Goal: Information Seeking & Learning: Learn about a topic

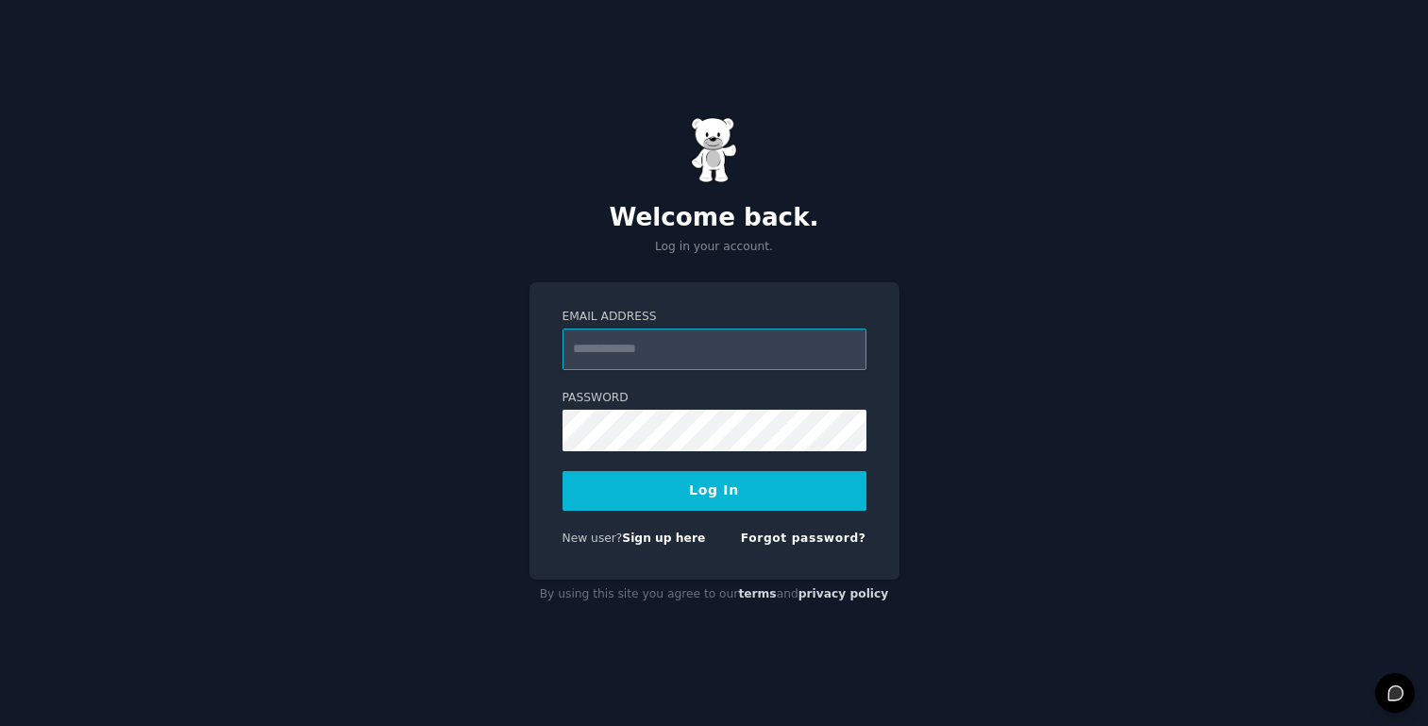
click at [623, 352] on input "Email Address" at bounding box center [715, 349] width 304 height 42
type input "**********"
click at [708, 472] on button "Log In" at bounding box center [715, 491] width 304 height 40
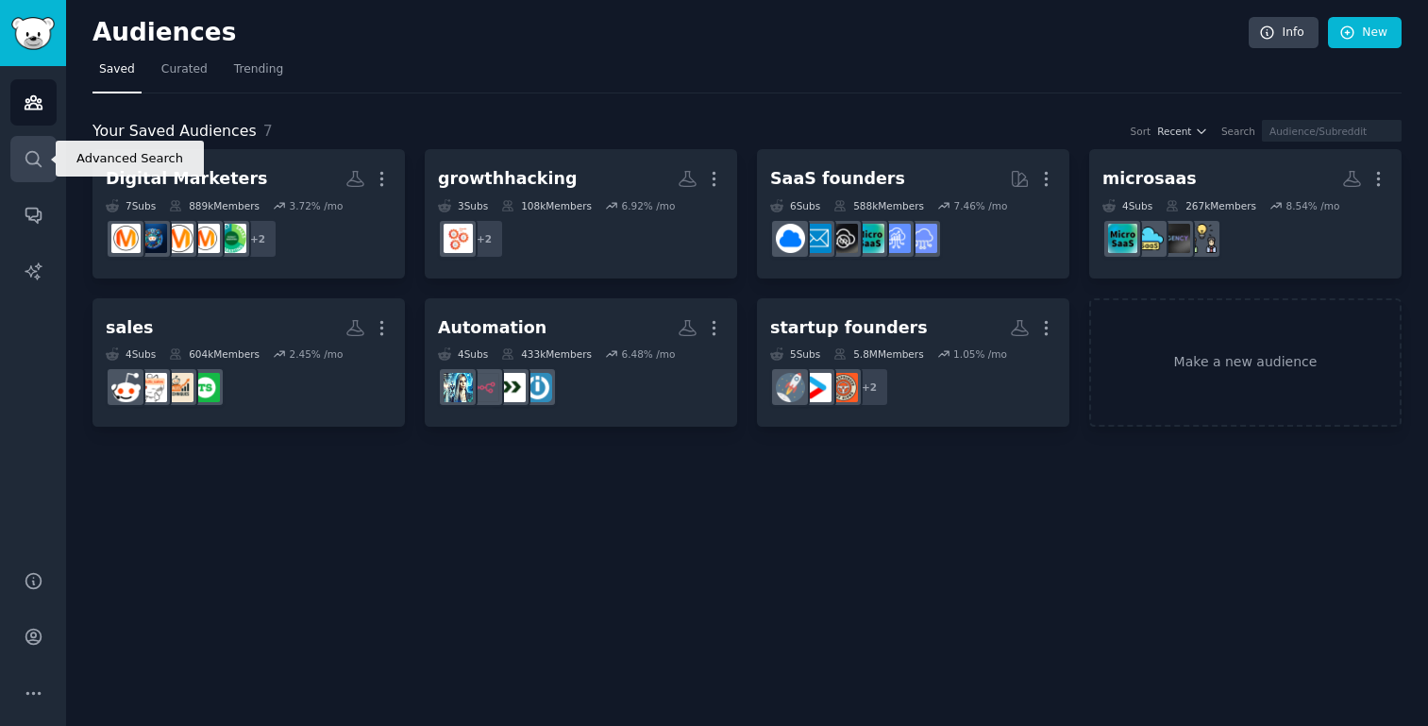
click at [30, 159] on icon "Sidebar" at bounding box center [34, 159] width 20 height 20
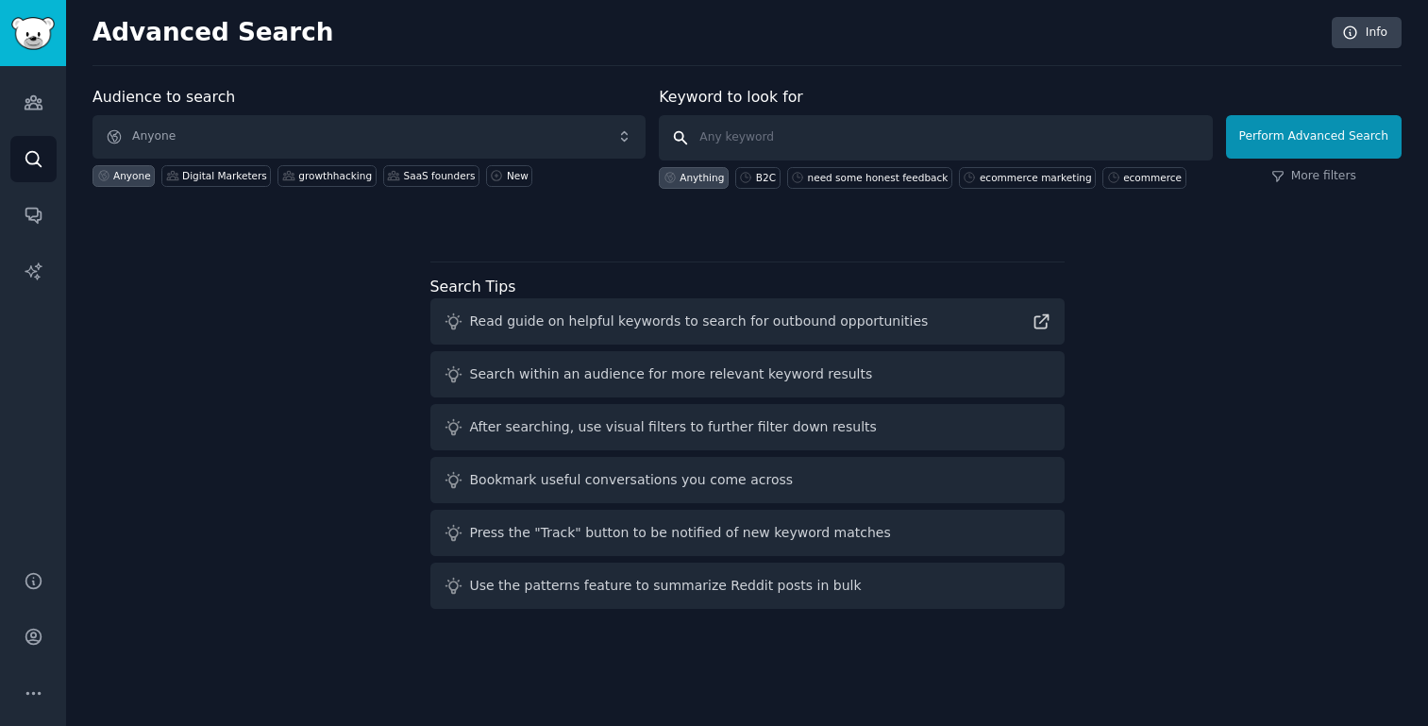
click at [703, 147] on input "text" at bounding box center [935, 137] width 553 height 45
paste input "scrollx"
type input "scrollx"
click at [1281, 144] on button "Perform Advanced Search" at bounding box center [1314, 136] width 176 height 43
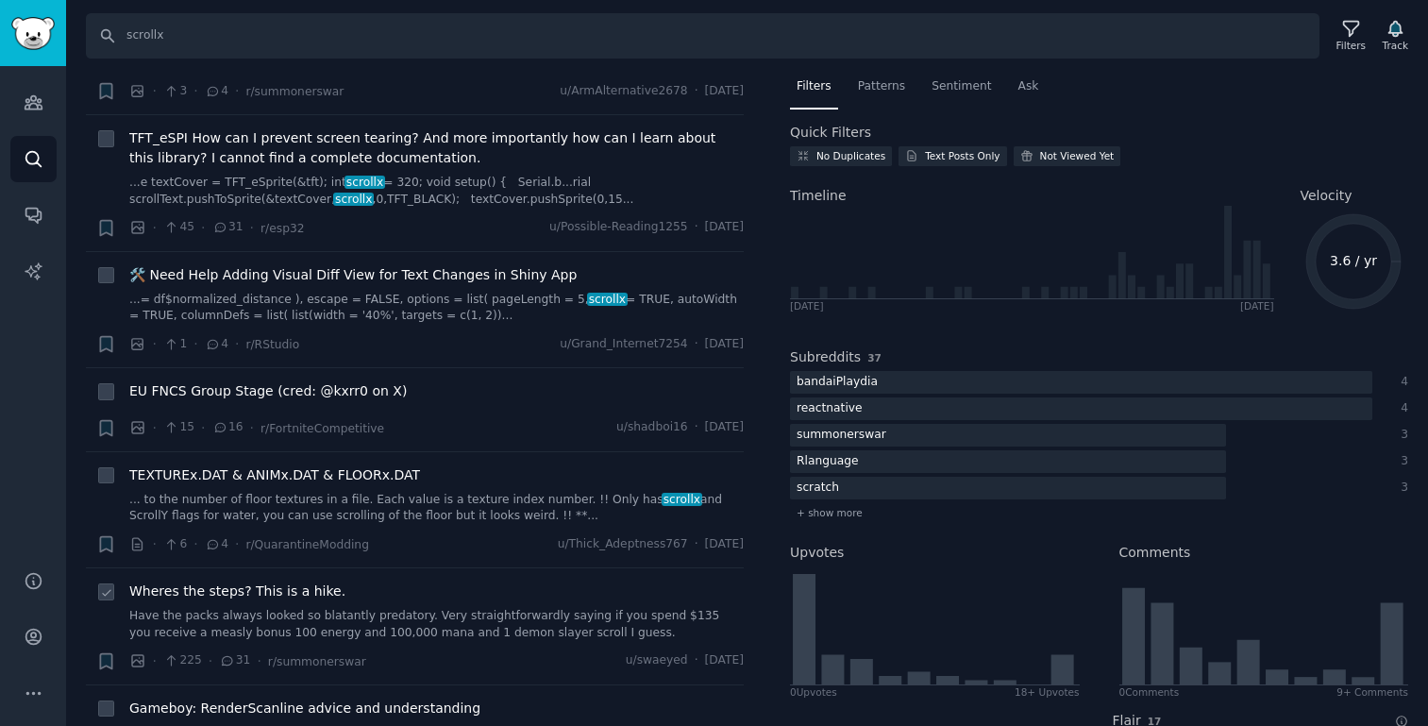
scroll to position [421, 0]
click at [984, 46] on input "scrollx" at bounding box center [703, 35] width 1234 height 45
paste input "[DOMAIN_NAME][URL]"
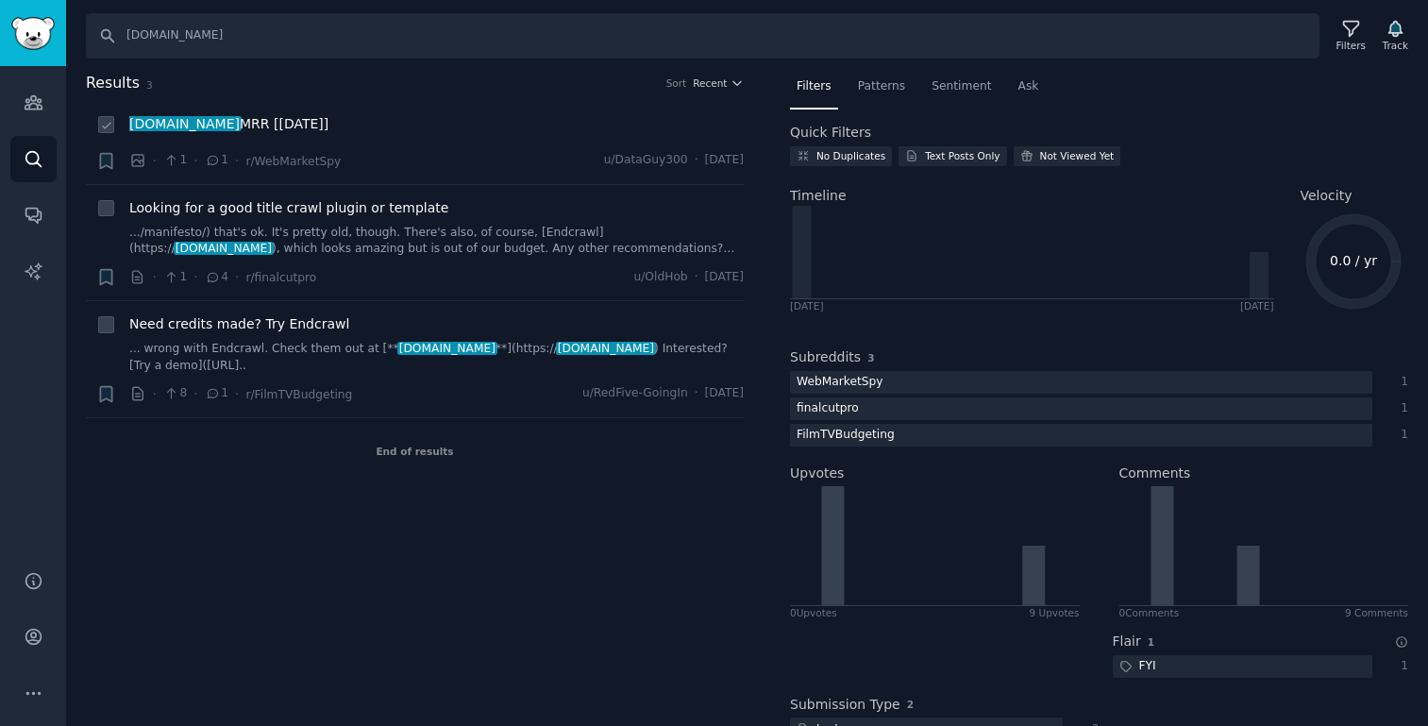
click at [244, 126] on span "endcrawl.com MRR [September 2025]" at bounding box center [228, 124] width 199 height 20
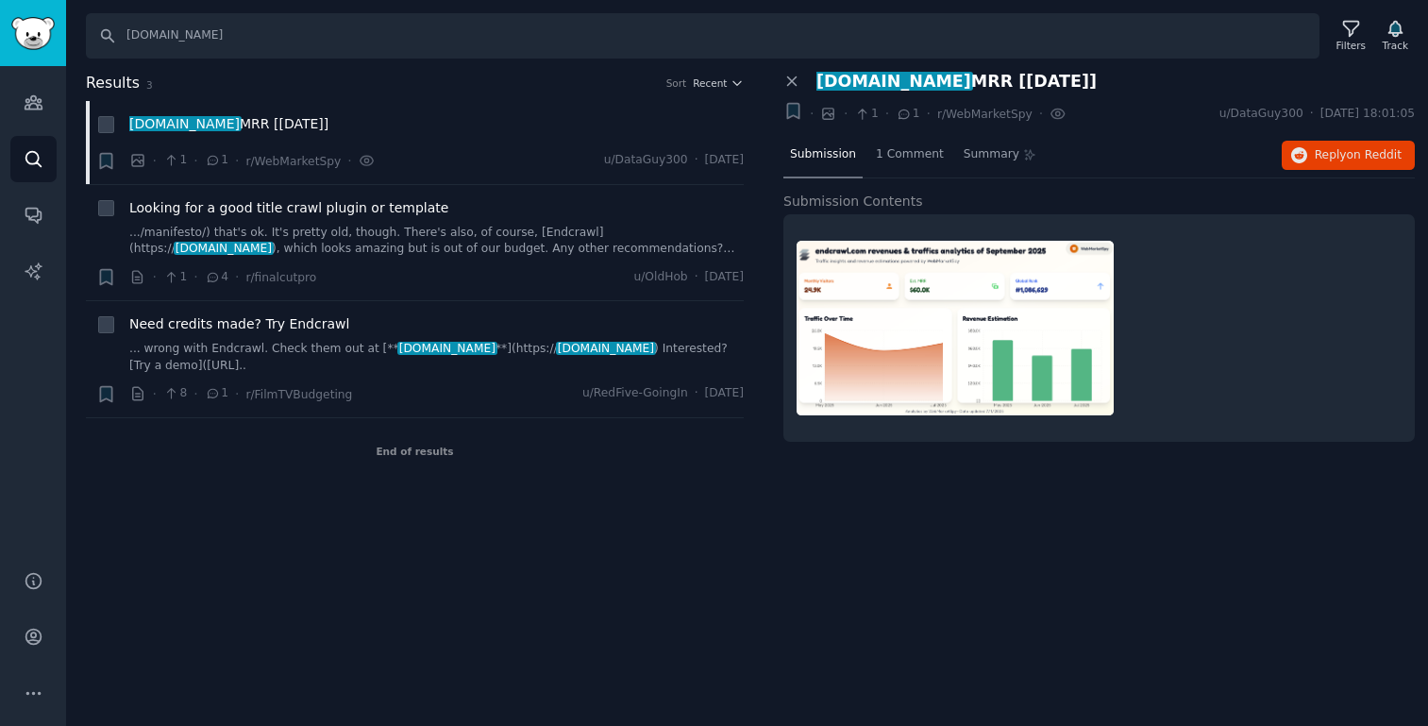
click at [994, 316] on img at bounding box center [955, 328] width 317 height 175
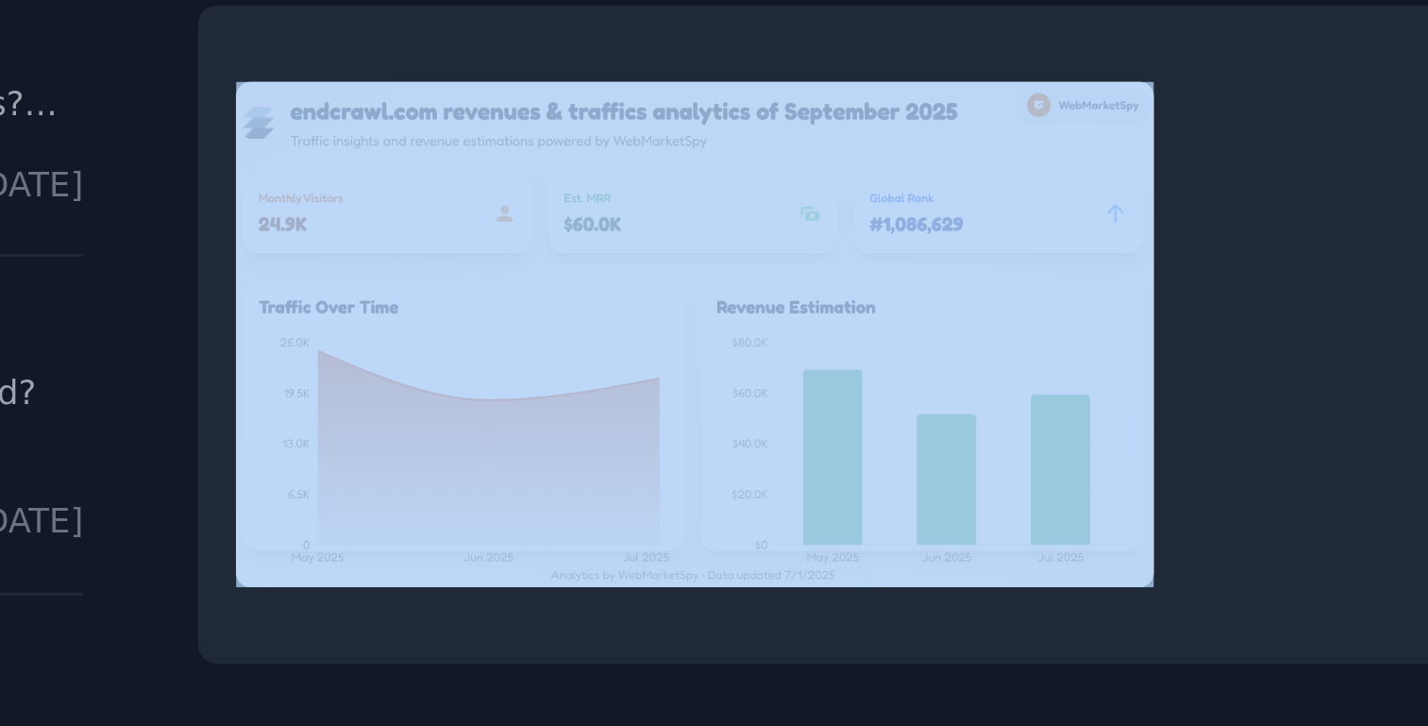
click at [1152, 355] on div at bounding box center [1099, 327] width 605 height 201
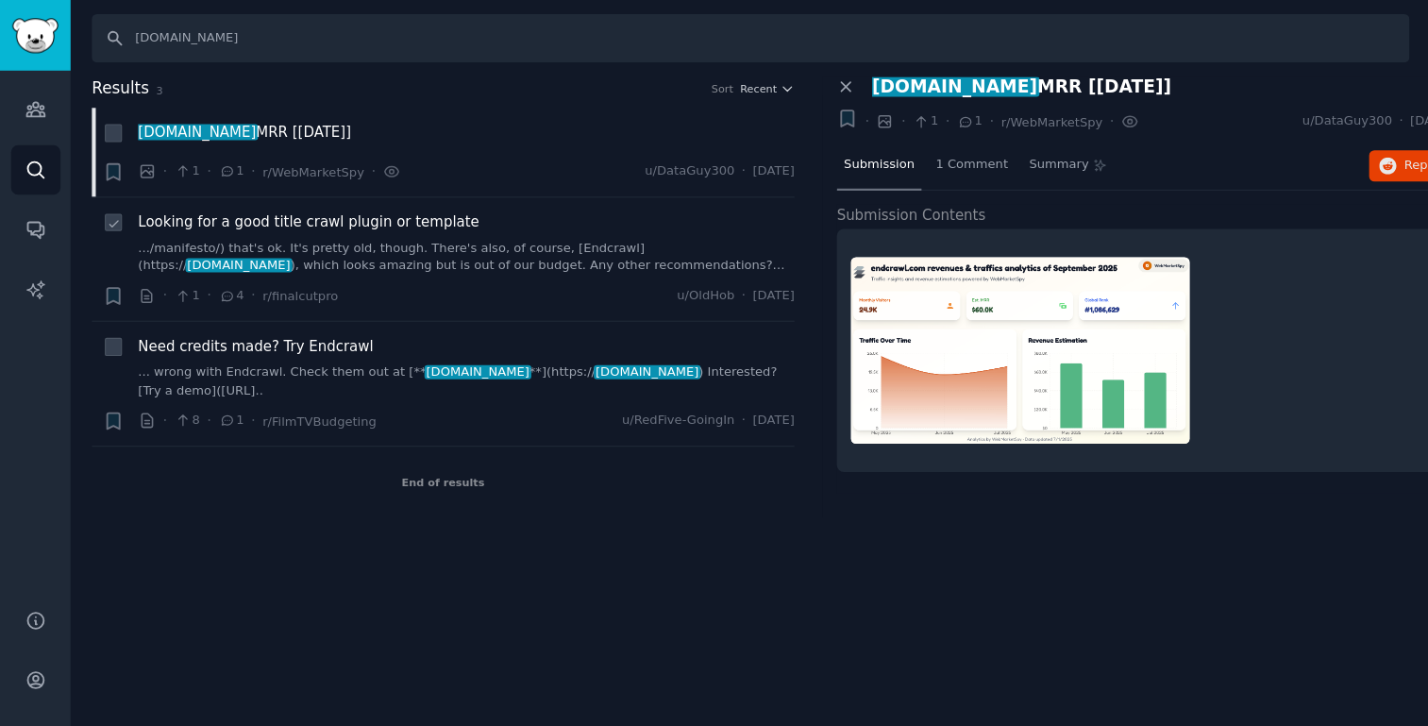
click at [215, 210] on span "Looking for a good title crawl plugin or template" at bounding box center [288, 208] width 319 height 20
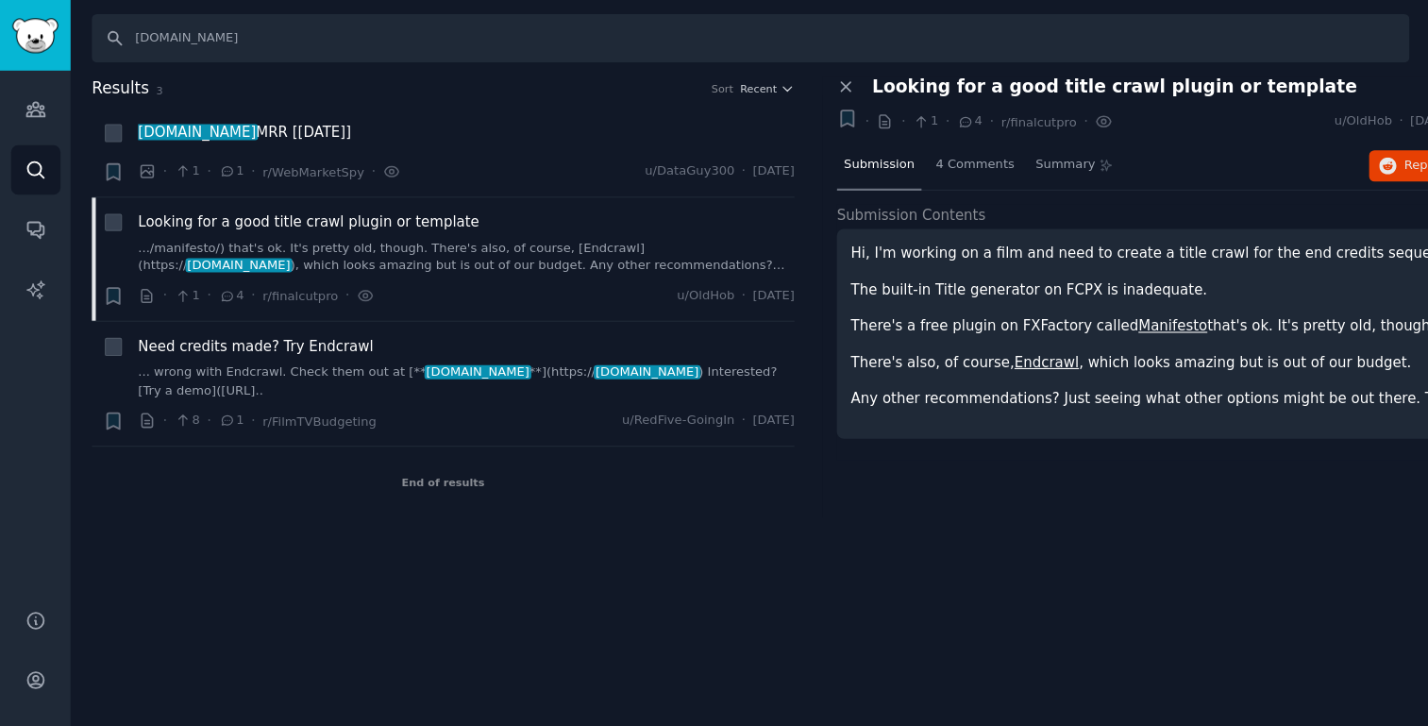
click at [906, 243] on p "Hi, I'm working on a film and need to create a title crawl for the end credits …" at bounding box center [1099, 237] width 605 height 20
click at [325, 207] on span "Looking for a good title crawl plugin or template" at bounding box center [288, 208] width 319 height 20
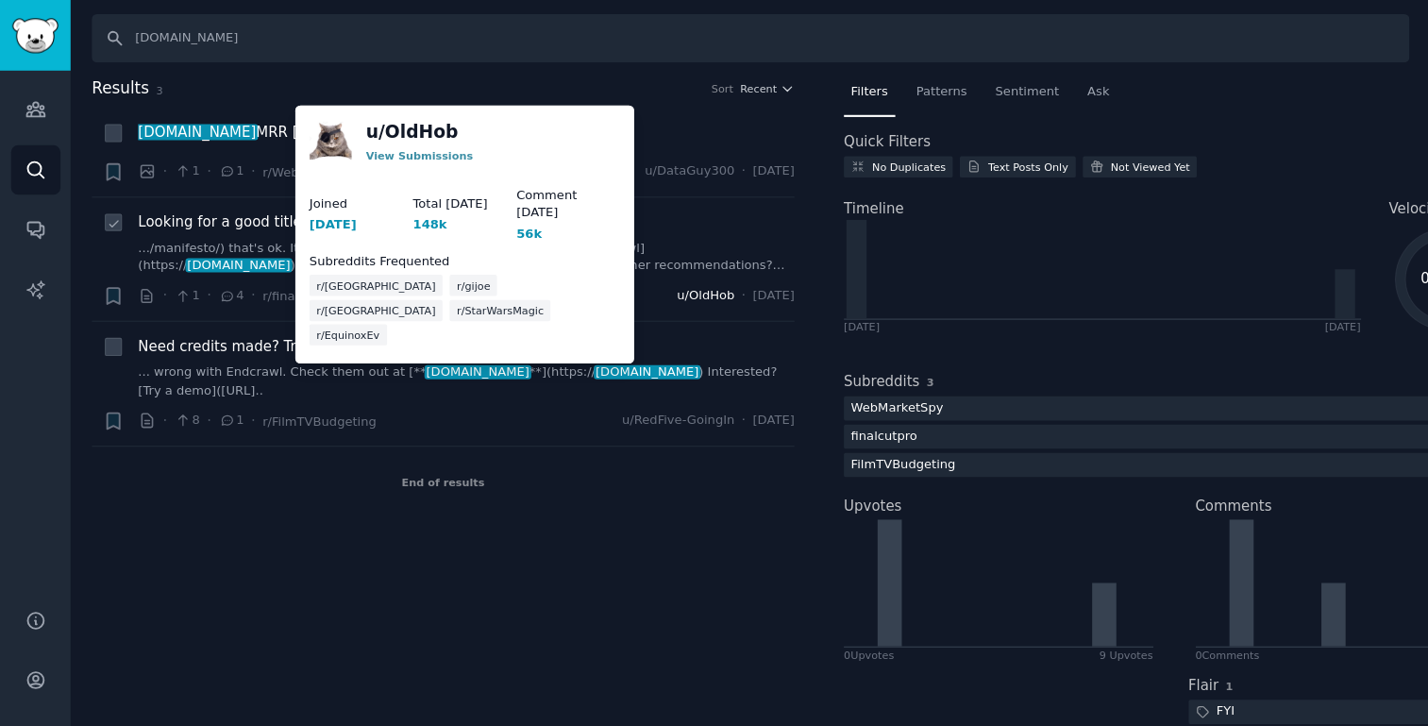
click at [633, 279] on span "u/OldHob" at bounding box center [660, 277] width 54 height 17
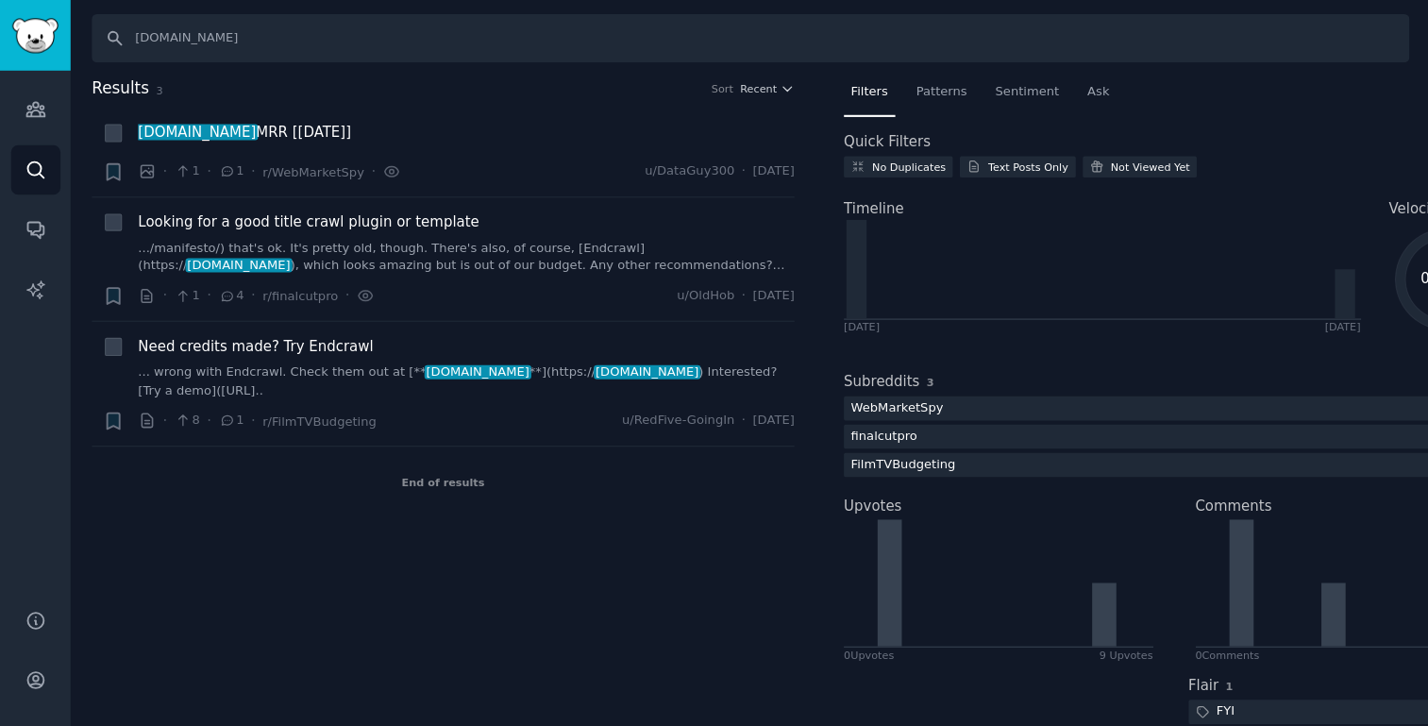
click at [562, 590] on div "Results 3 Sort Recent + endcrawl.com MRR [September 2025] · 1 · 1 · r/WebMarket…" at bounding box center [428, 399] width 684 height 655
click at [350, 232] on link ".../manifesto/) that's ok. It's pretty old, though. There's also, of course, [E…" at bounding box center [436, 241] width 614 height 33
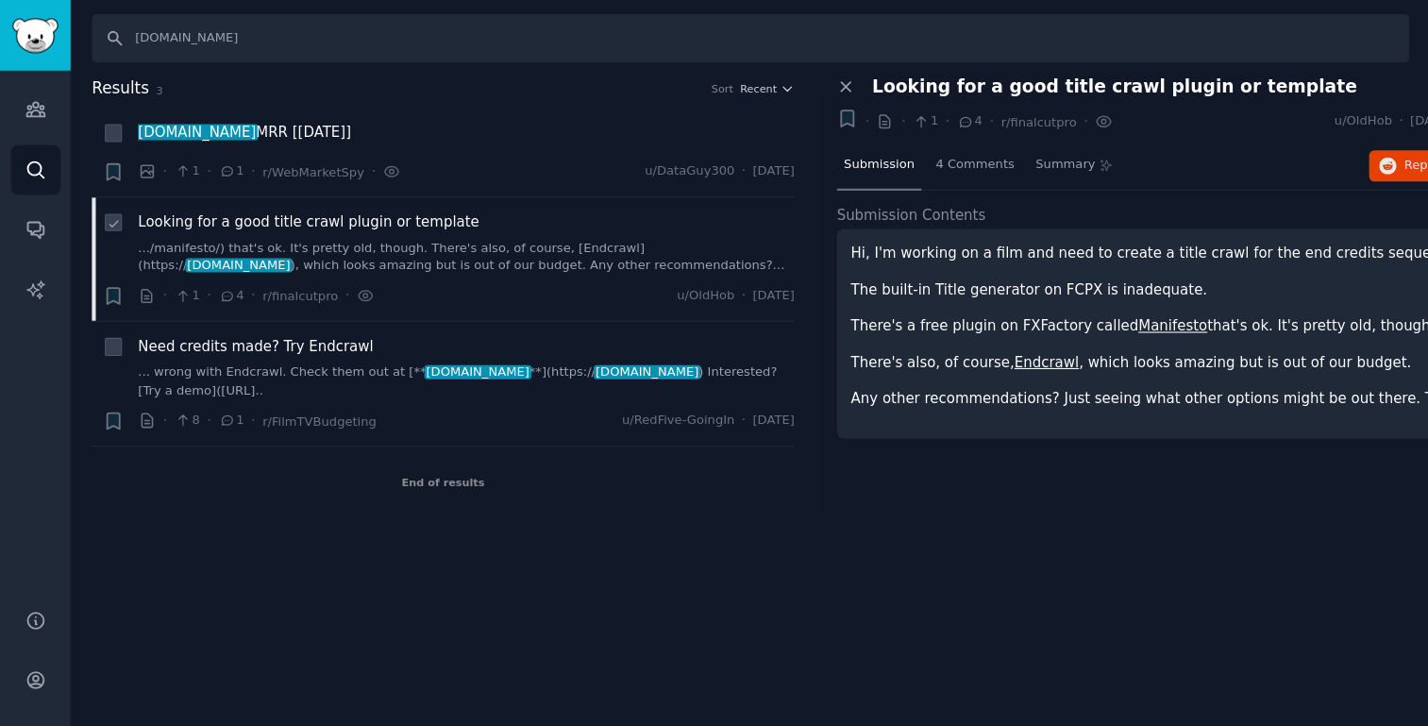
click at [331, 201] on span "Looking for a good title crawl plugin or template" at bounding box center [288, 208] width 319 height 20
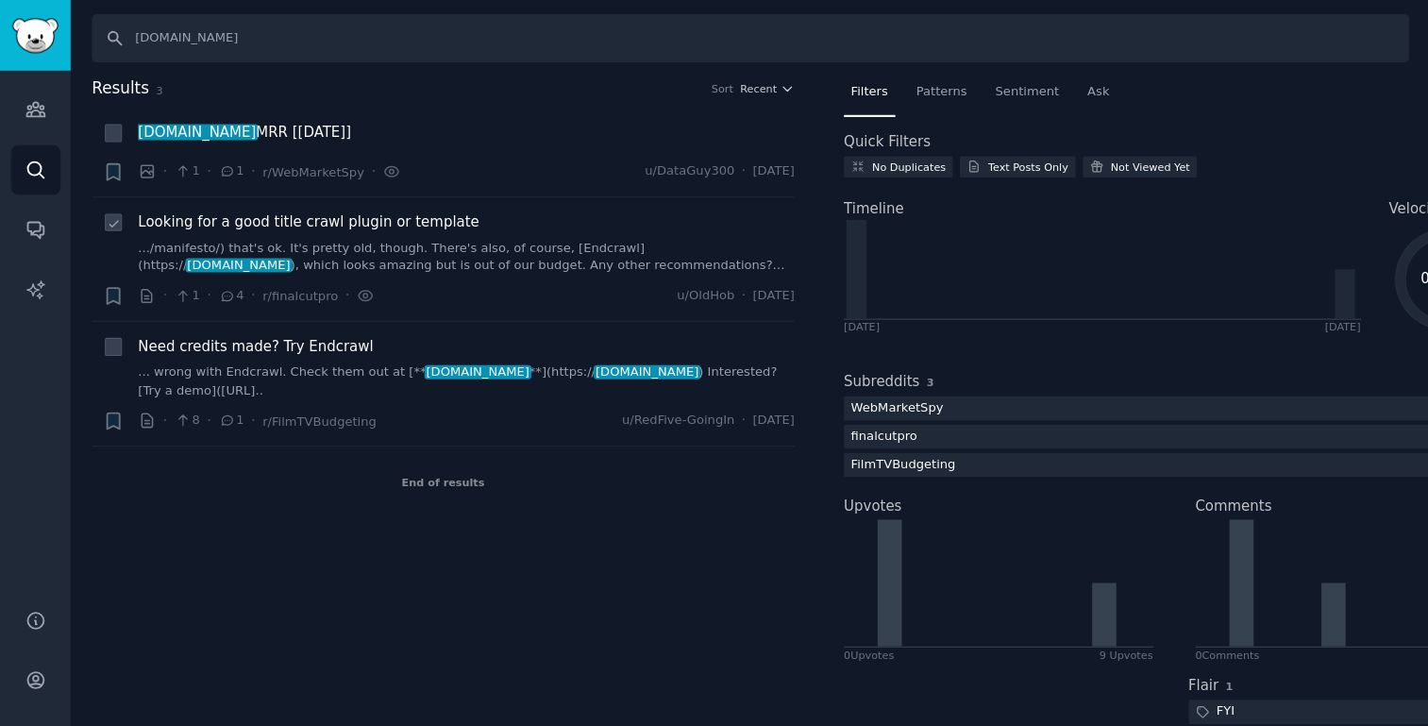
click at [260, 208] on span "Looking for a good title crawl plugin or template" at bounding box center [288, 208] width 319 height 20
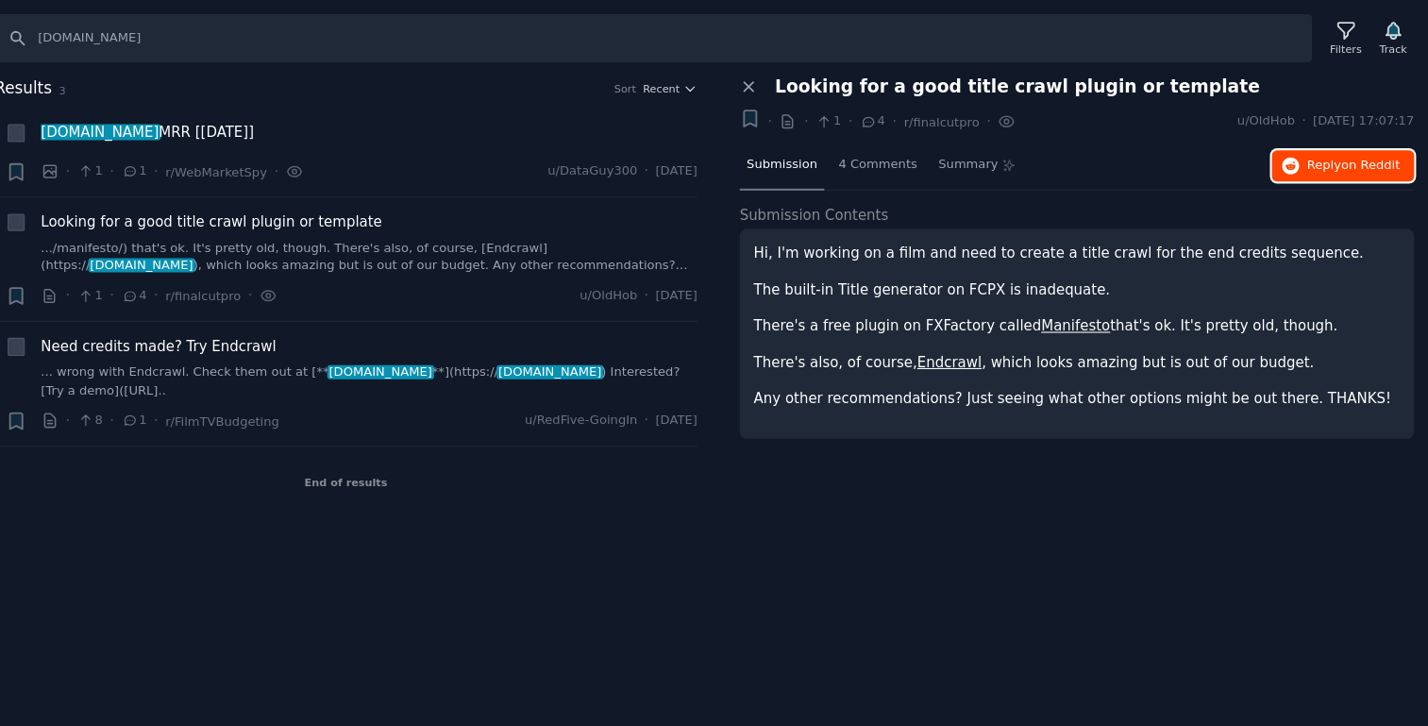
click at [1335, 147] on span "Reply on Reddit" at bounding box center [1358, 155] width 87 height 17
click at [219, 349] on link "... wrong with Endcrawl. Check them out at [** endcrawl.com **](https:// endcra…" at bounding box center [436, 357] width 614 height 33
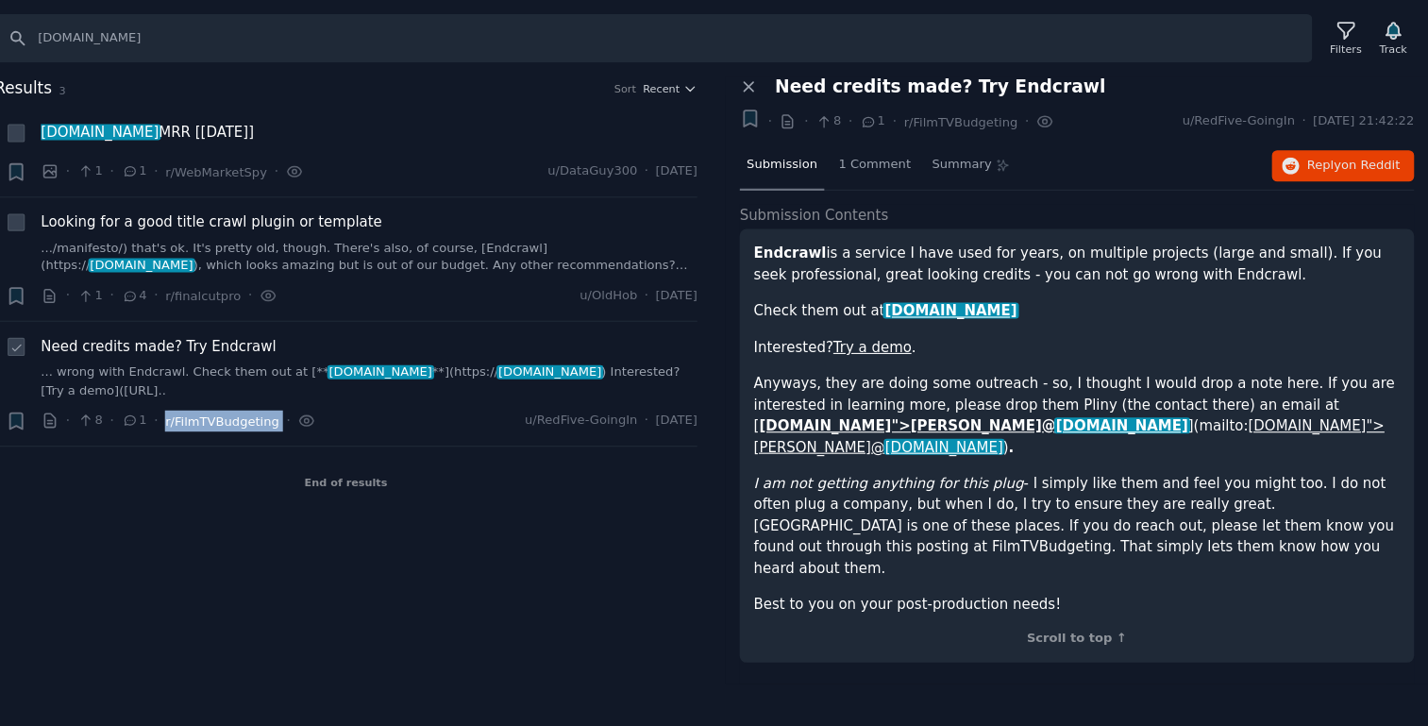
drag, startPoint x: 350, startPoint y: 397, endPoint x: 244, endPoint y: 391, distance: 106.9
click at [244, 391] on div "· 8 · 1 · r/FilmTVBudgeting ·" at bounding box center [257, 394] width 257 height 20
copy div "r/FilmTVBudgeting"
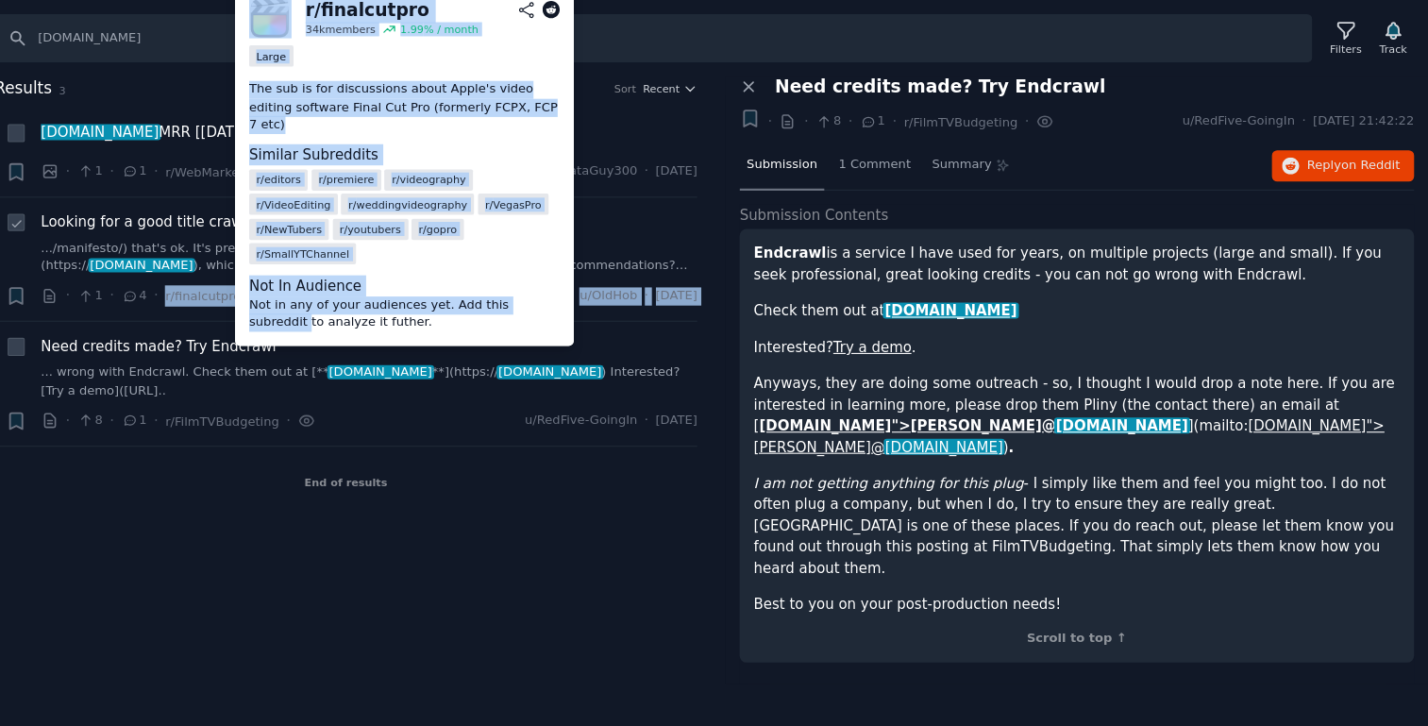
drag, startPoint x: 243, startPoint y: 273, endPoint x: 314, endPoint y: 273, distance: 71.7
click at [314, 273] on li "+ Looking for a good title crawl plugin or template .../manifesto/) that's ok. …" at bounding box center [415, 243] width 658 height 116
copy li "r/finalcutpro · u/OldHob · Mon 20/1/2020 r/ finalcutpro 34k members 1.99 % / mo…"
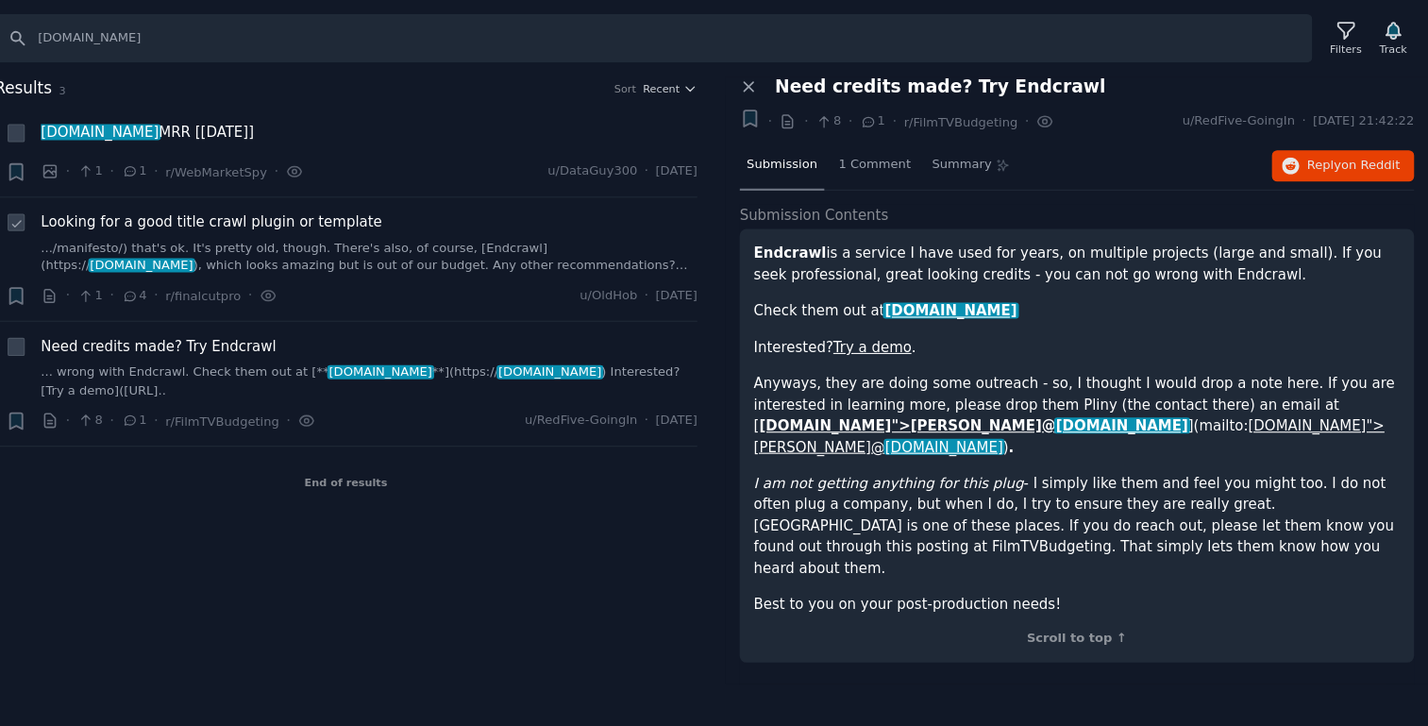
click at [283, 484] on div "Results 3 Sort Recent + endcrawl.com MRR [September 2025] · 1 · 1 · r/WebMarket…" at bounding box center [428, 356] width 684 height 568
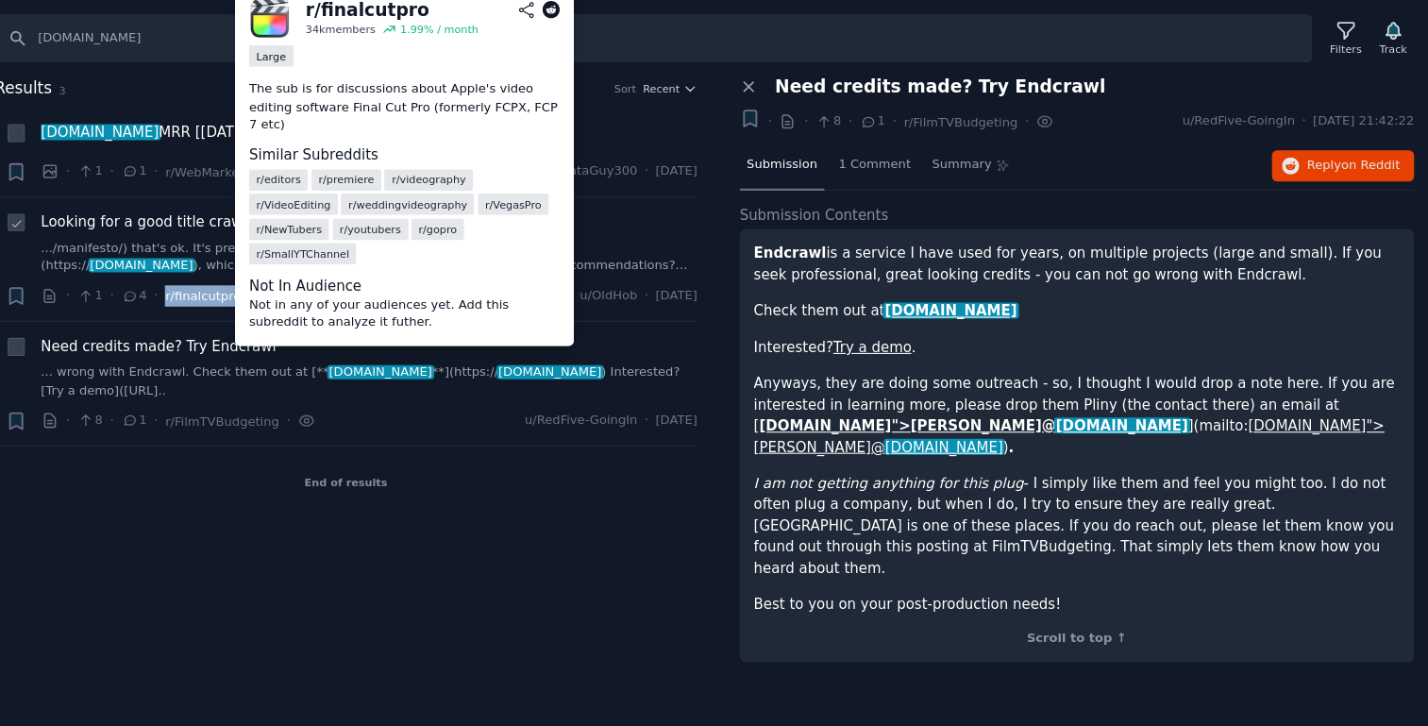
drag, startPoint x: 237, startPoint y: 279, endPoint x: 309, endPoint y: 280, distance: 71.7
click at [309, 280] on div "· 1 · 4 · r/finalcutpro ·" at bounding box center [239, 277] width 221 height 20
copy div "· r/finalcutpro"
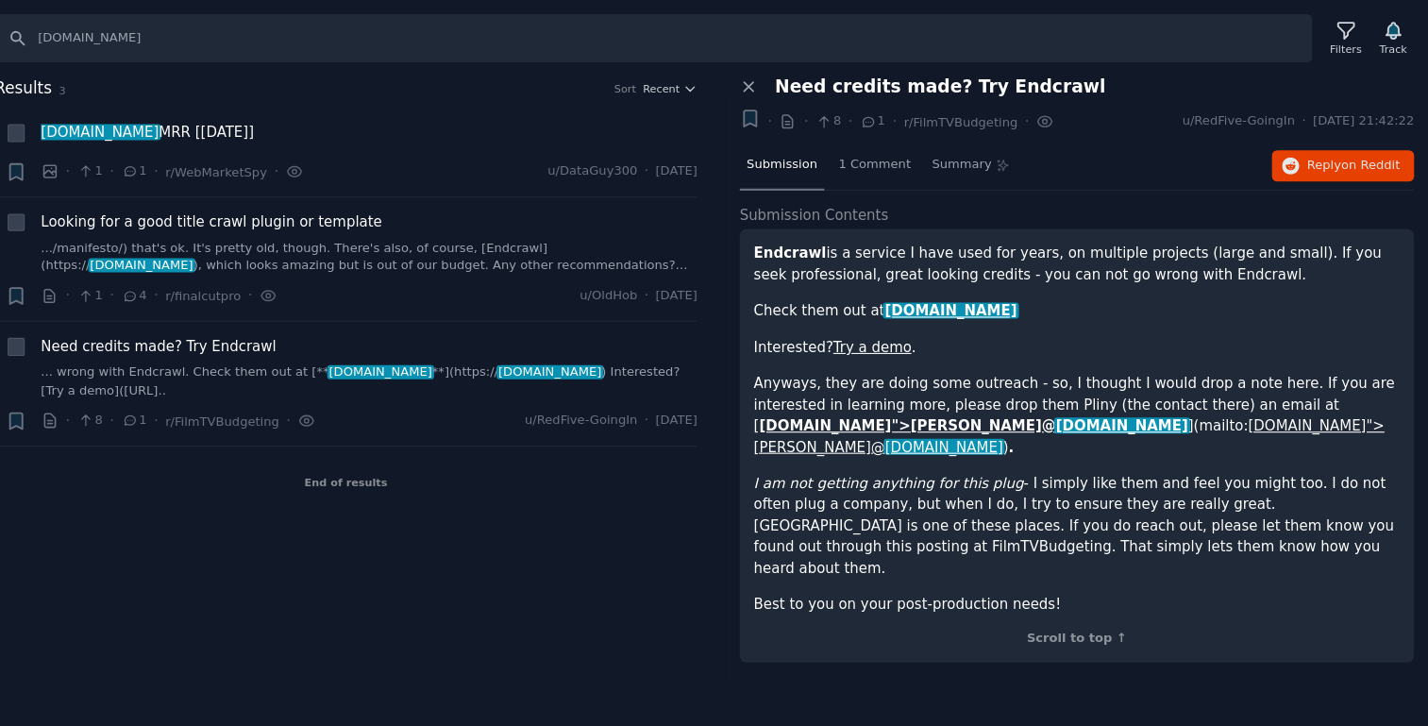
click at [509, 498] on div "Results 3 Sort Recent + endcrawl.com MRR [September 2025] · 1 · 1 · r/WebMarket…" at bounding box center [428, 356] width 684 height 568
click at [300, 348] on link "... wrong with Endcrawl. Check them out at [** endcrawl.com **](https:// endcra…" at bounding box center [436, 357] width 614 height 33
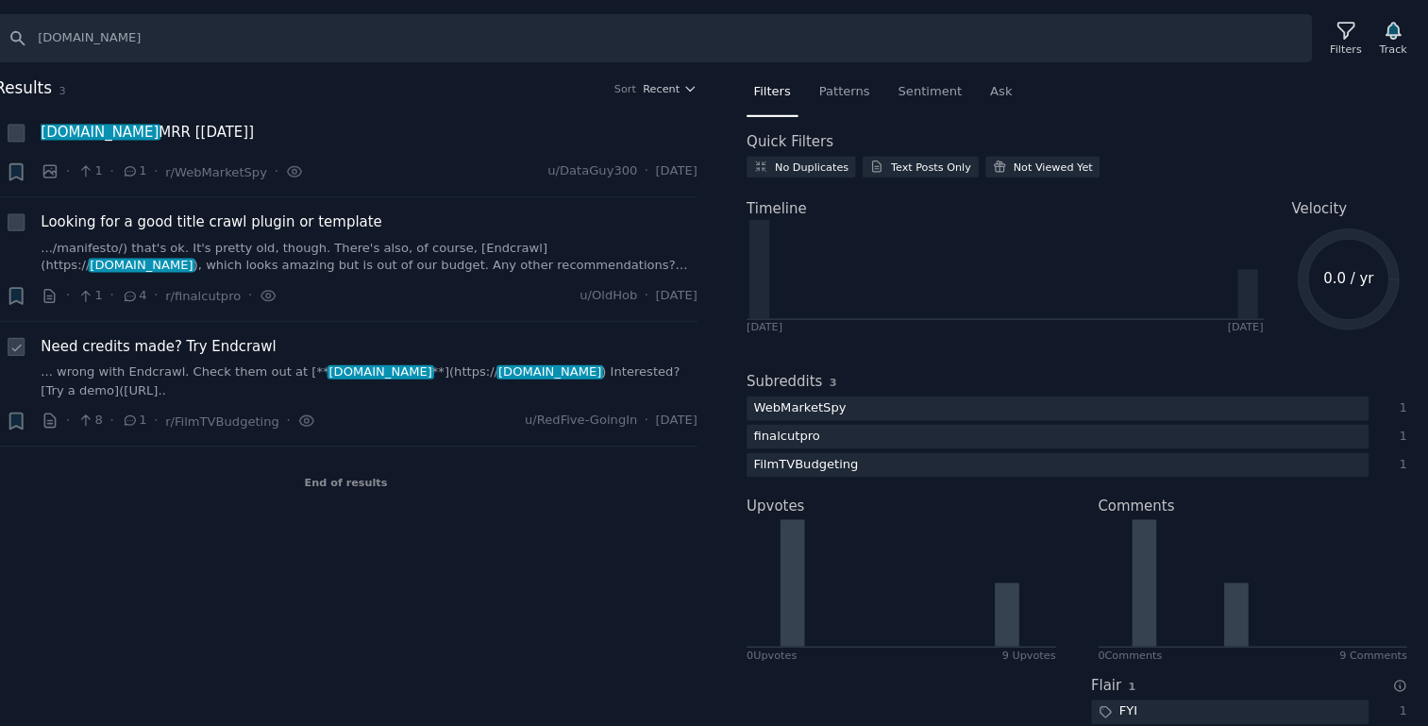
click at [210, 326] on span "Need credits made? Try Endcrawl" at bounding box center [239, 324] width 220 height 20
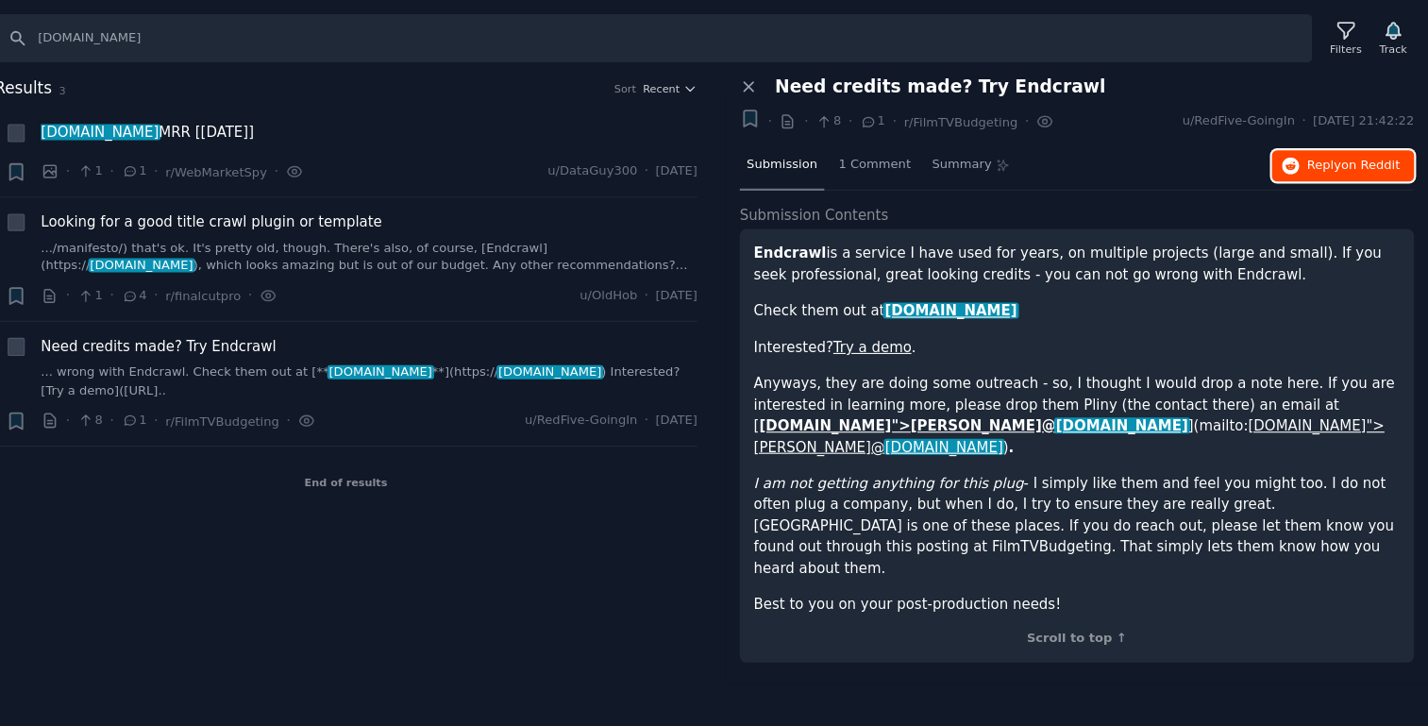
click at [1368, 159] on span "on Reddit" at bounding box center [1374, 154] width 55 height 13
click at [594, 582] on div "Results 3 Sort Recent + endcrawl.com MRR [September 2025] · 1 · 1 · r/WebMarket…" at bounding box center [428, 356] width 684 height 568
drag, startPoint x: 181, startPoint y: 36, endPoint x: 249, endPoint y: 36, distance: 68.0
click at [249, 36] on input "endcrawl.com" at bounding box center [703, 35] width 1234 height 45
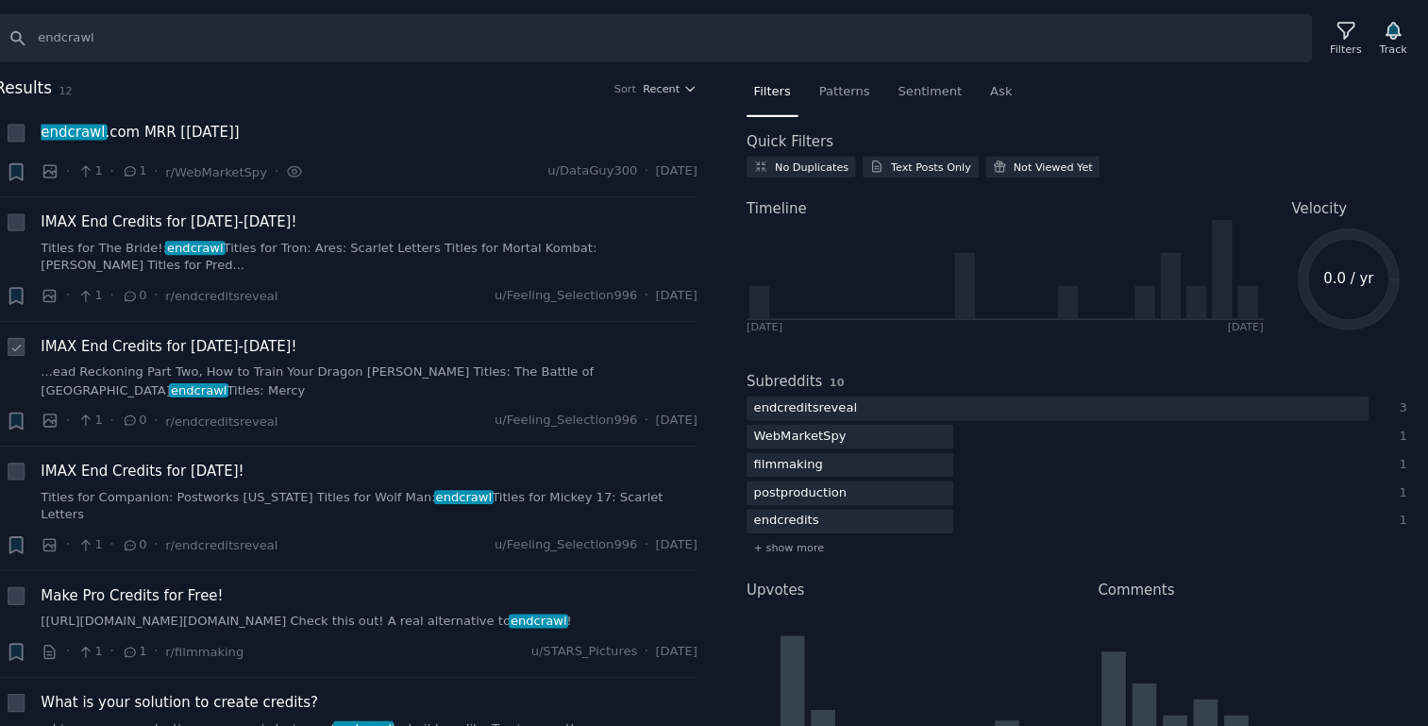
click at [206, 322] on span "IMAX End Credits for April-August 2025!" at bounding box center [249, 324] width 240 height 20
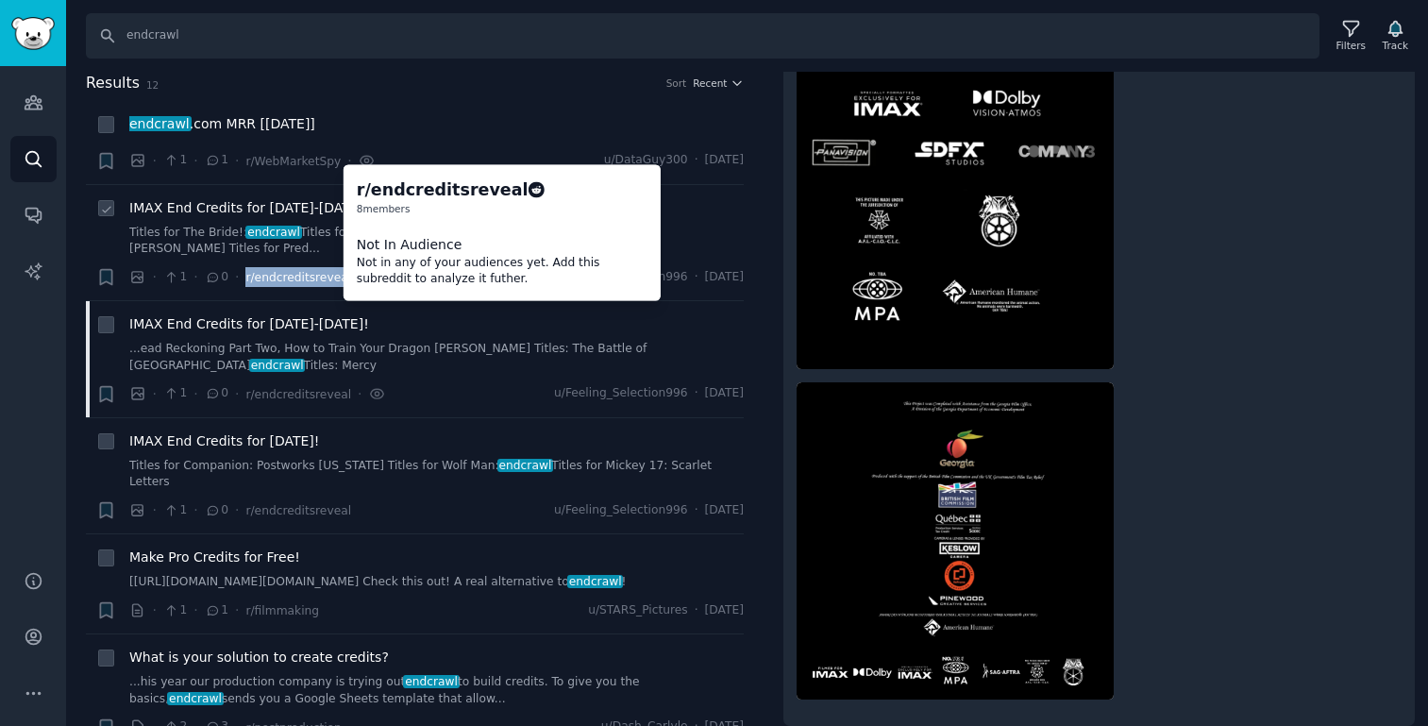
drag, startPoint x: 353, startPoint y: 277, endPoint x: 244, endPoint y: 283, distance: 108.7
click at [244, 283] on div "· 1 · 0 · r/endcreditsreveal u/Feeling_Selection996 · Thu 24/10/2024" at bounding box center [436, 277] width 614 height 20
copy span "r/endcreditsreveal"
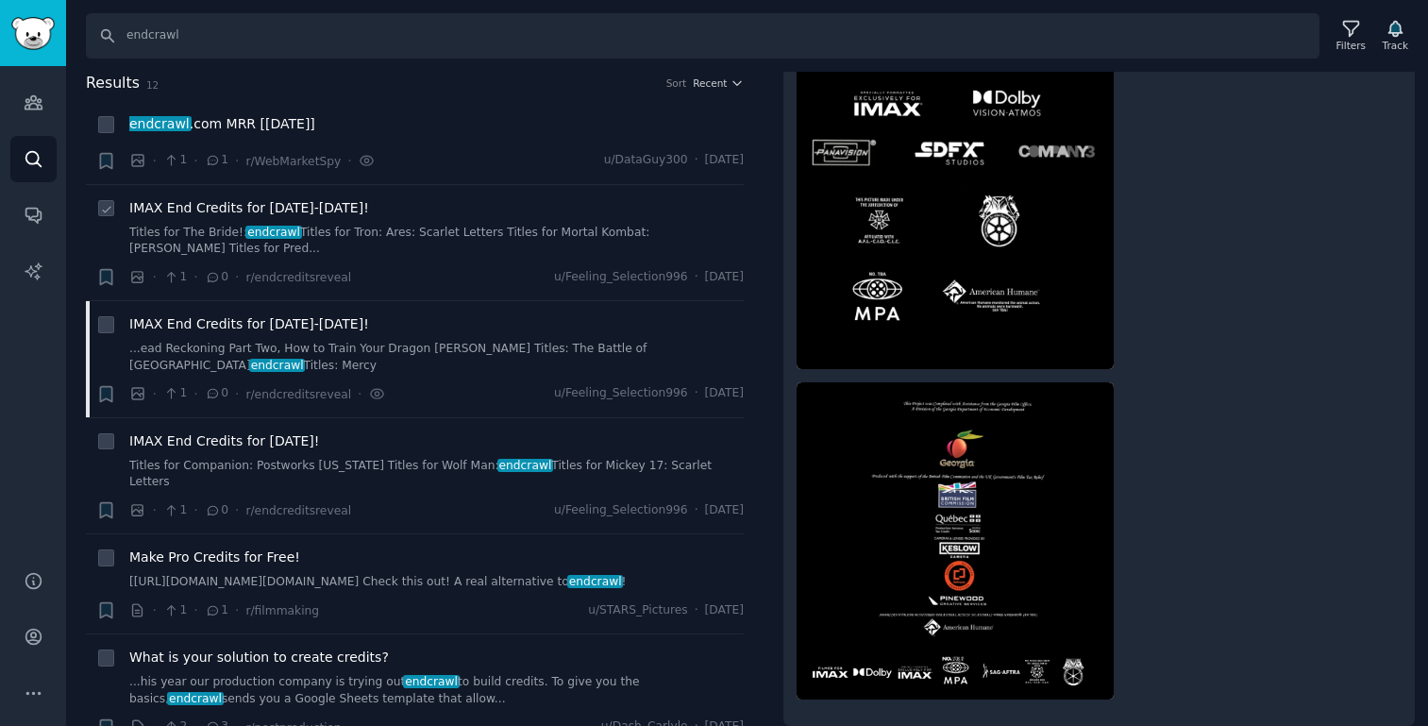
click at [274, 322] on span "IMAX End Credits for April-August 2025!" at bounding box center [249, 324] width 240 height 20
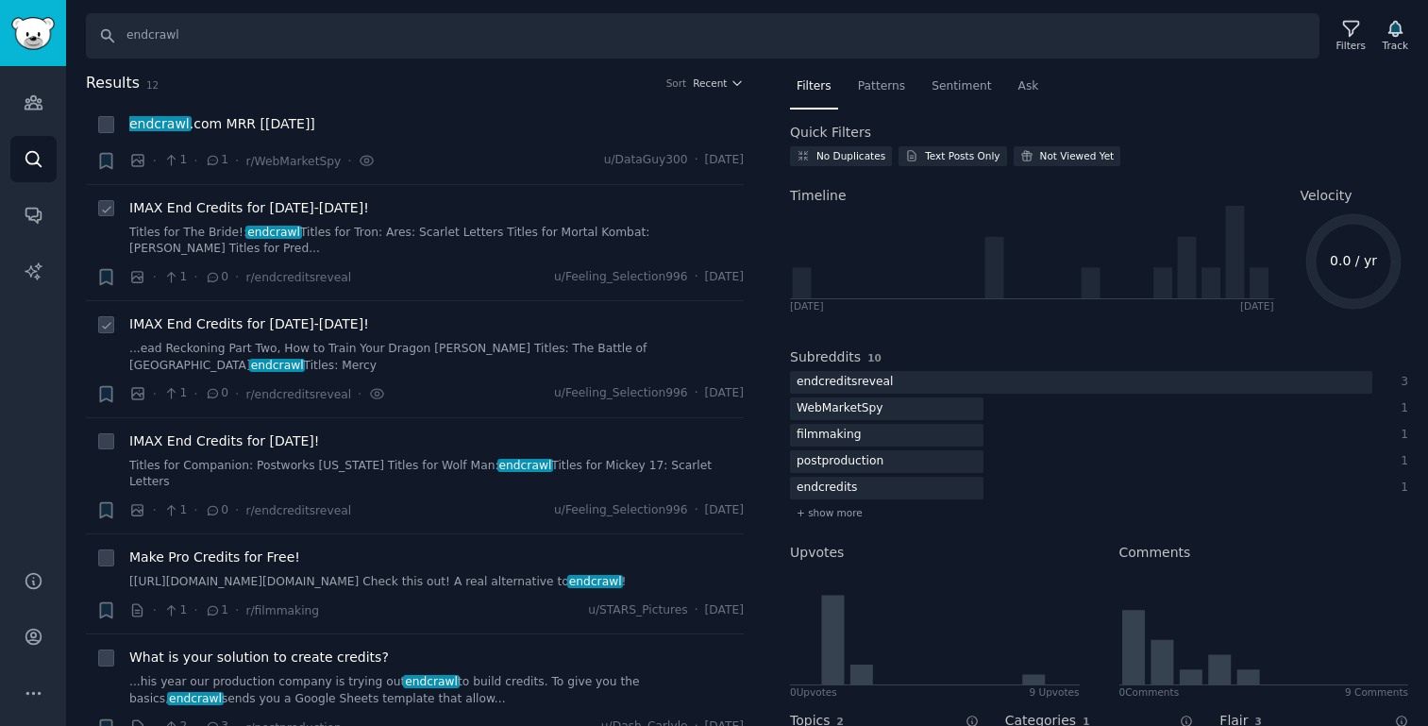
click at [349, 350] on link "...ead Reckoning Part Two, How to Train Your Dragon Eric Ladd Titles: The Battl…" at bounding box center [436, 357] width 614 height 33
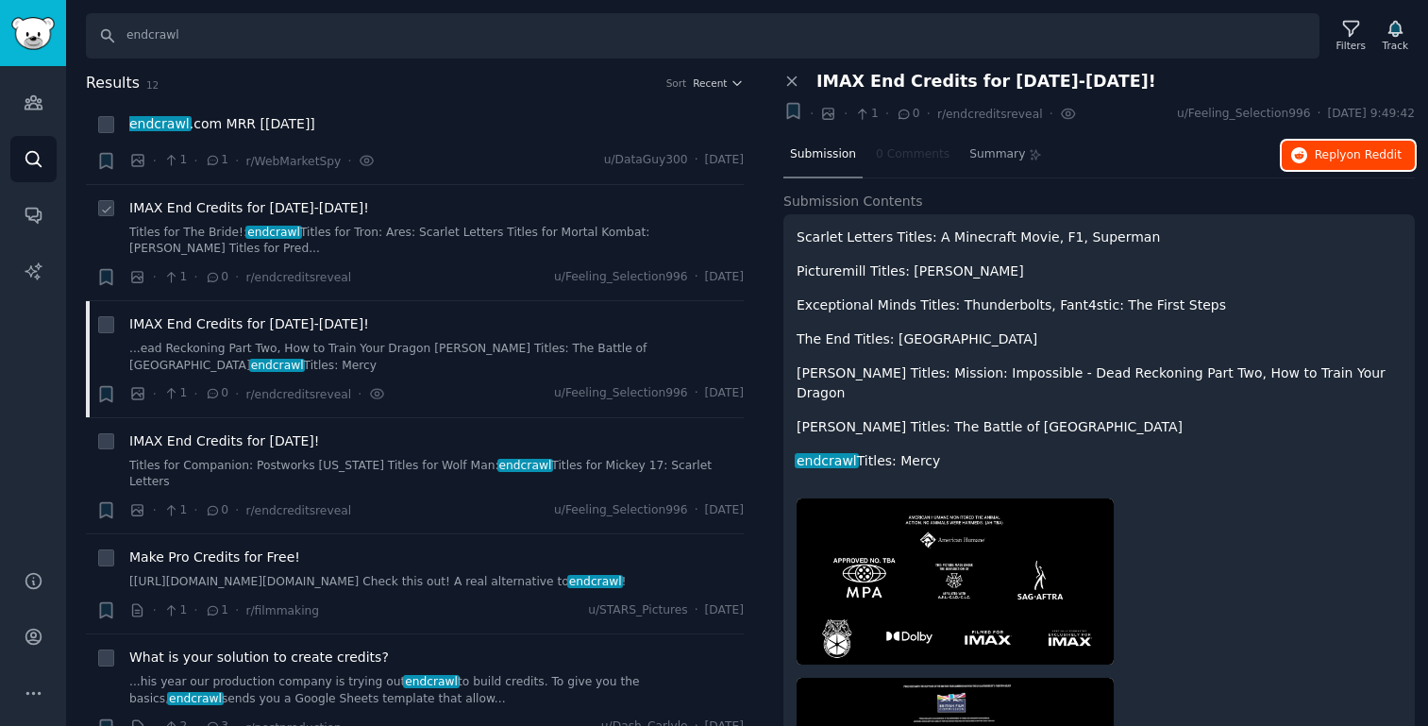
click at [1345, 167] on button "Reply on Reddit" at bounding box center [1348, 156] width 133 height 30
click at [214, 547] on span "Make Pro Credits for Free!" at bounding box center [214, 557] width 171 height 20
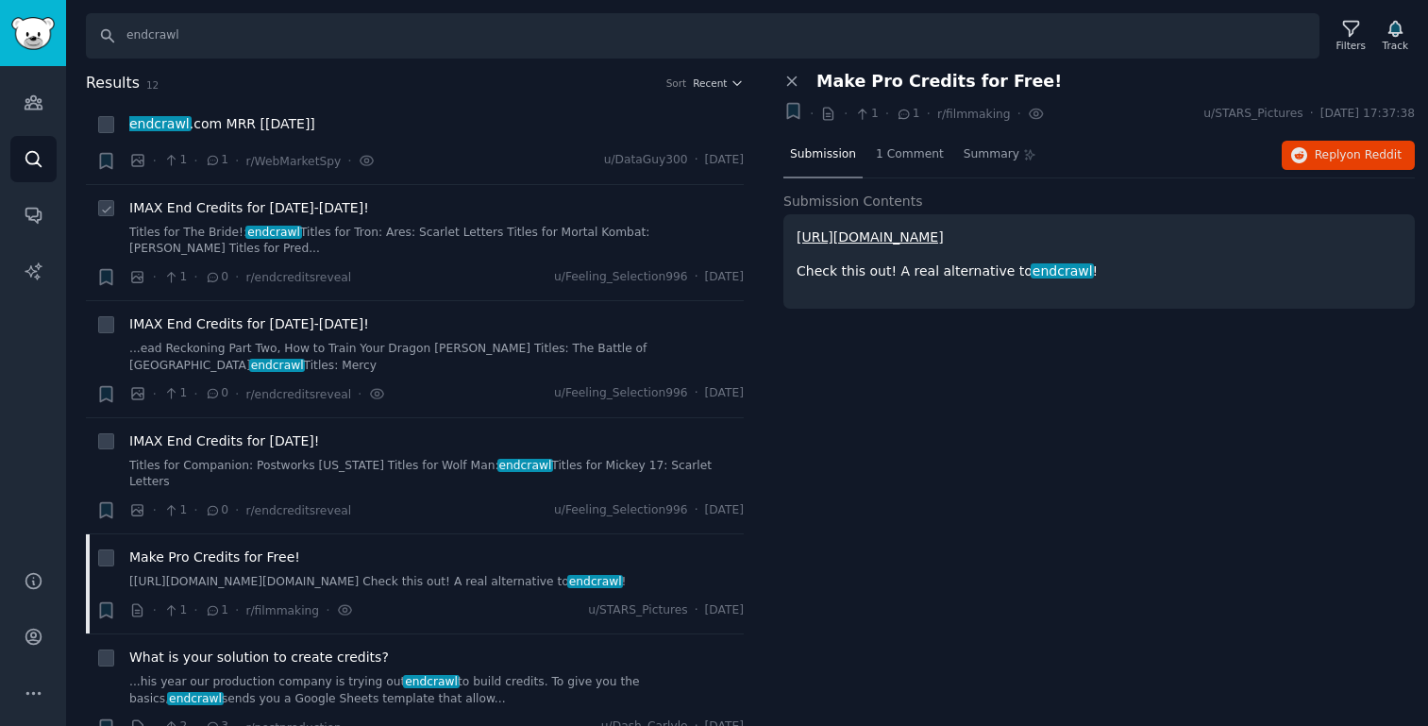
click at [935, 235] on link "https://www.youtube.com/watch?v=5UUSXisn6Ac" at bounding box center [870, 236] width 147 height 15
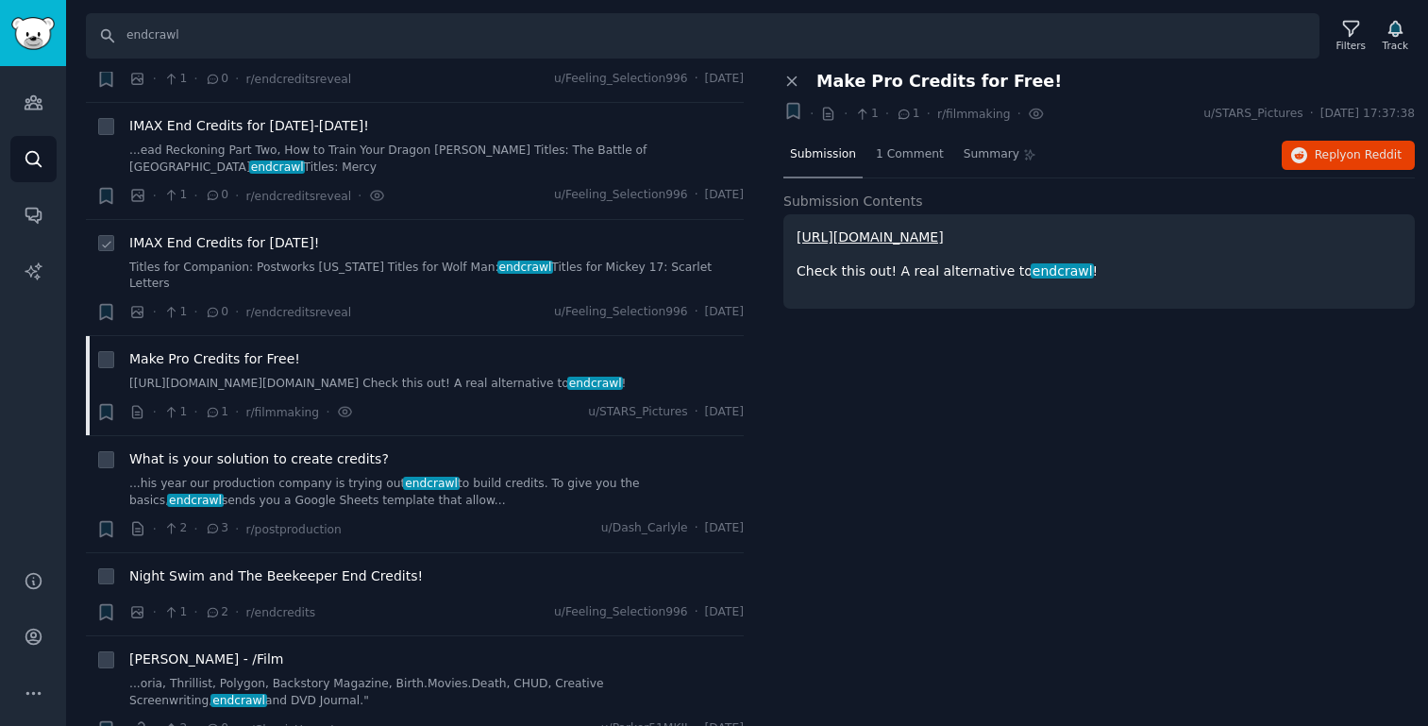
scroll to position [199, 0]
click at [256, 458] on span "What is your solution to create credits?" at bounding box center [259, 458] width 260 height 20
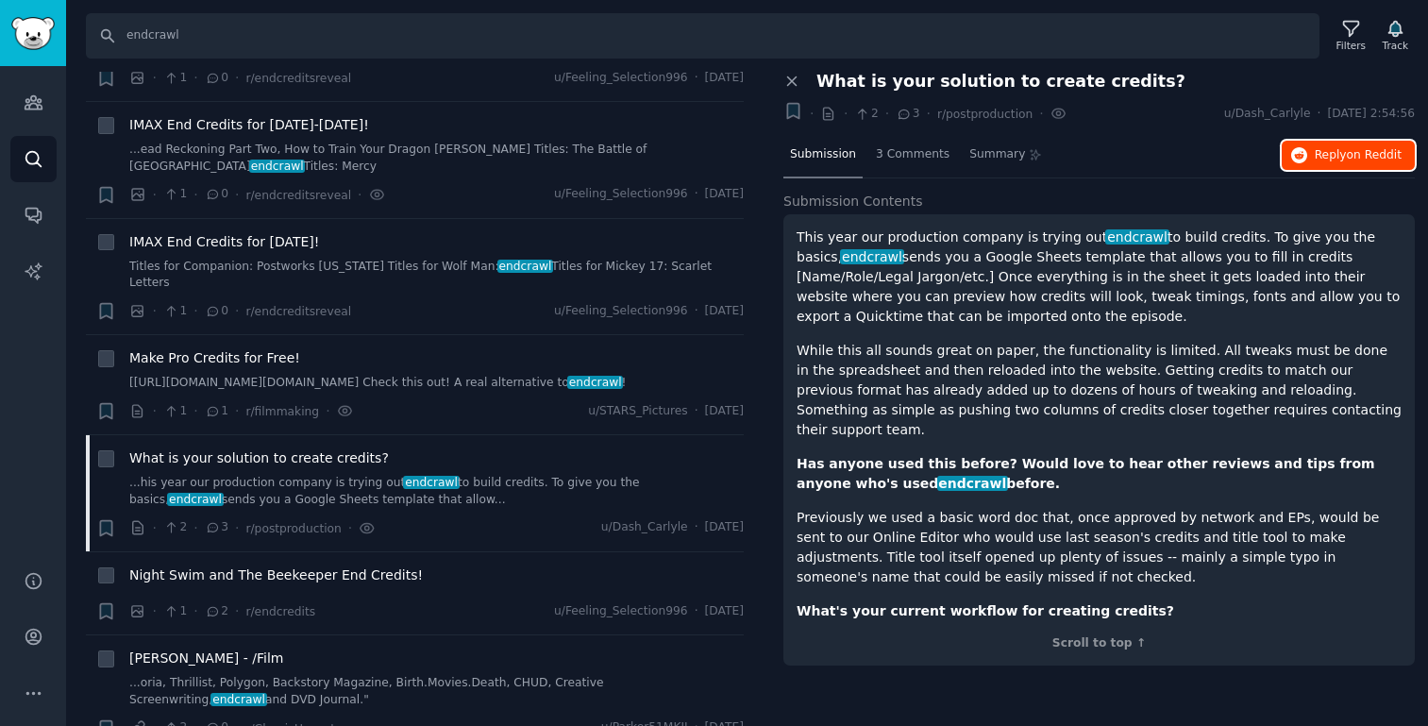
click at [1354, 154] on span "on Reddit" at bounding box center [1374, 154] width 55 height 13
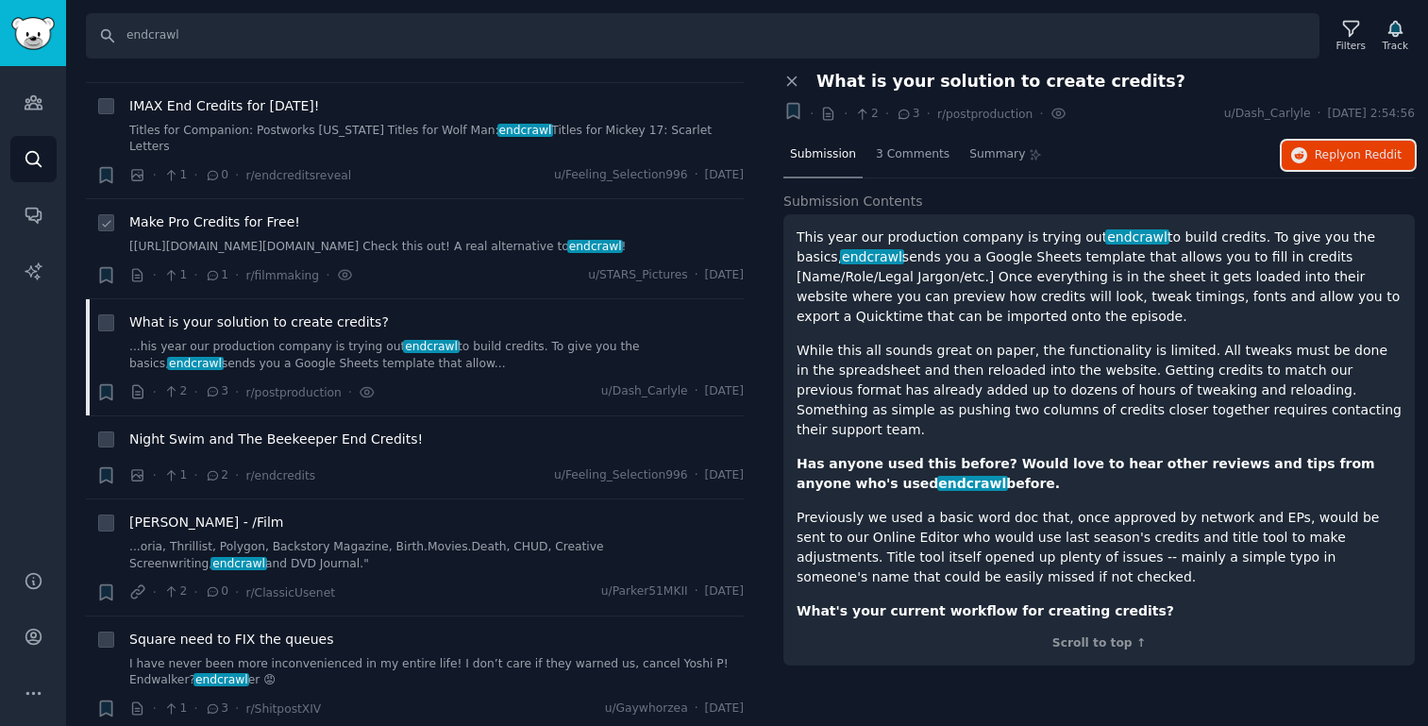
scroll to position [360, 0]
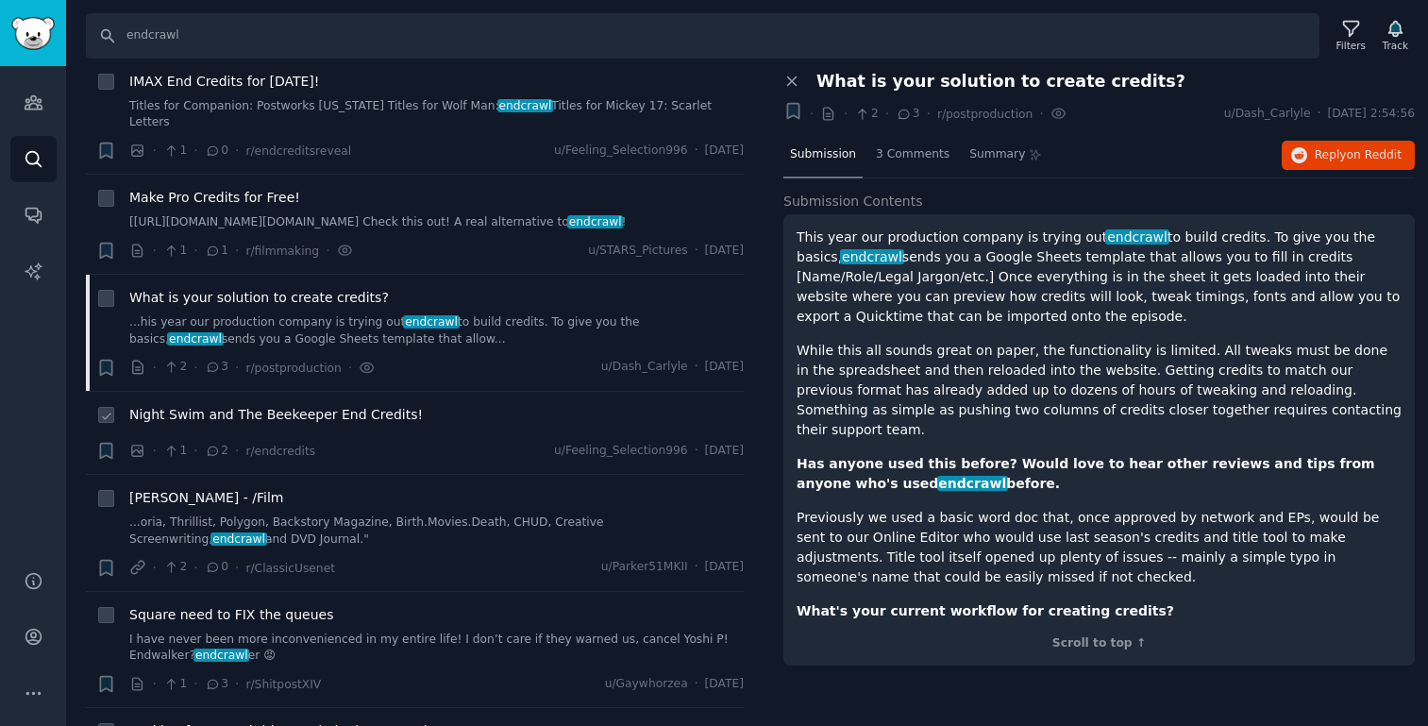
click at [330, 413] on span "Night Swim and The Beekeeper End Credits!" at bounding box center [276, 415] width 294 height 20
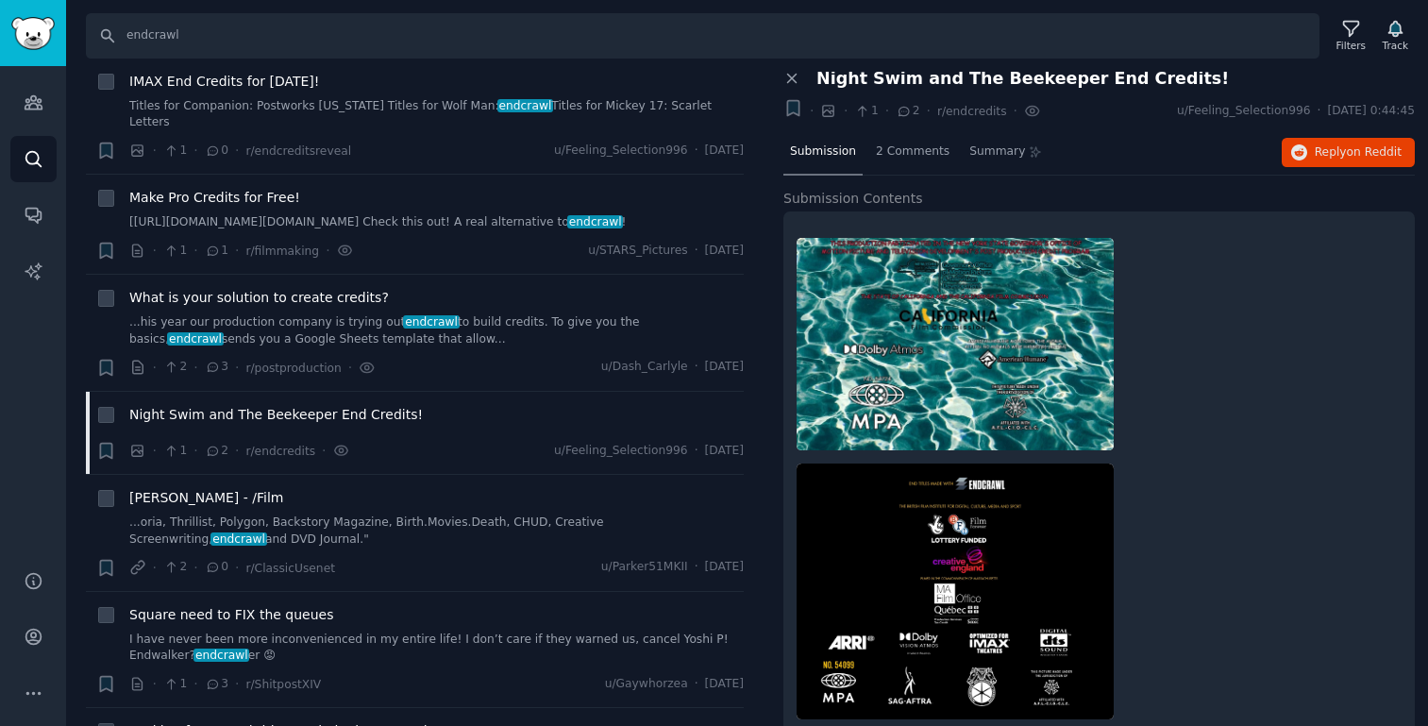
scroll to position [42, 0]
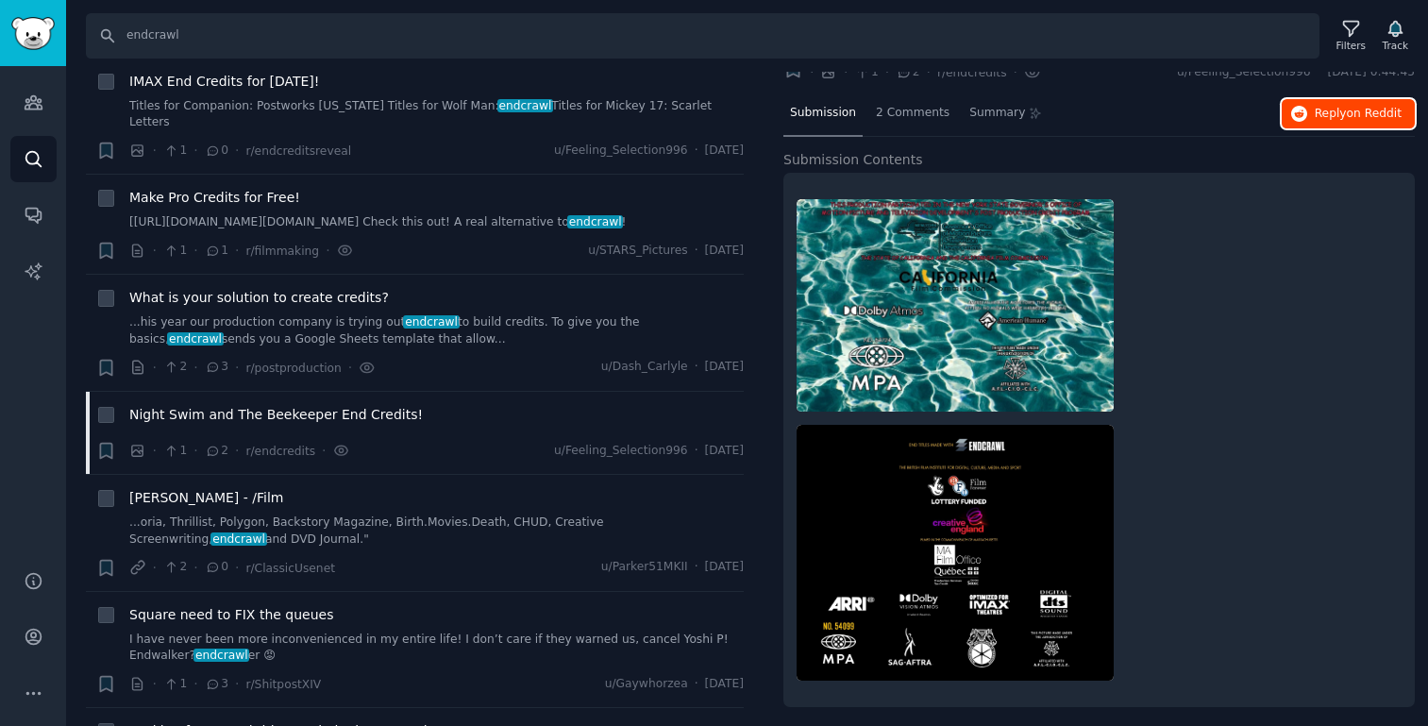
click at [1355, 106] on span "Reply on Reddit" at bounding box center [1358, 114] width 87 height 17
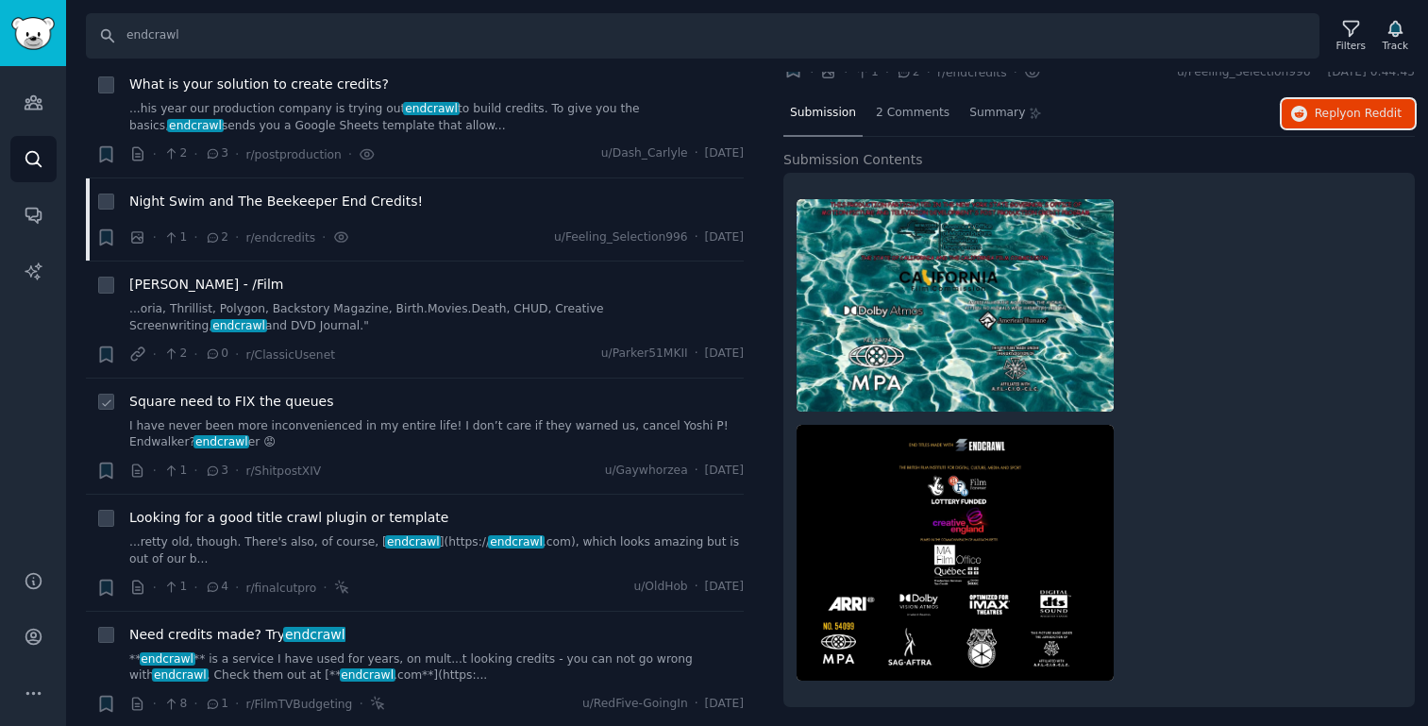
scroll to position [584, 0]
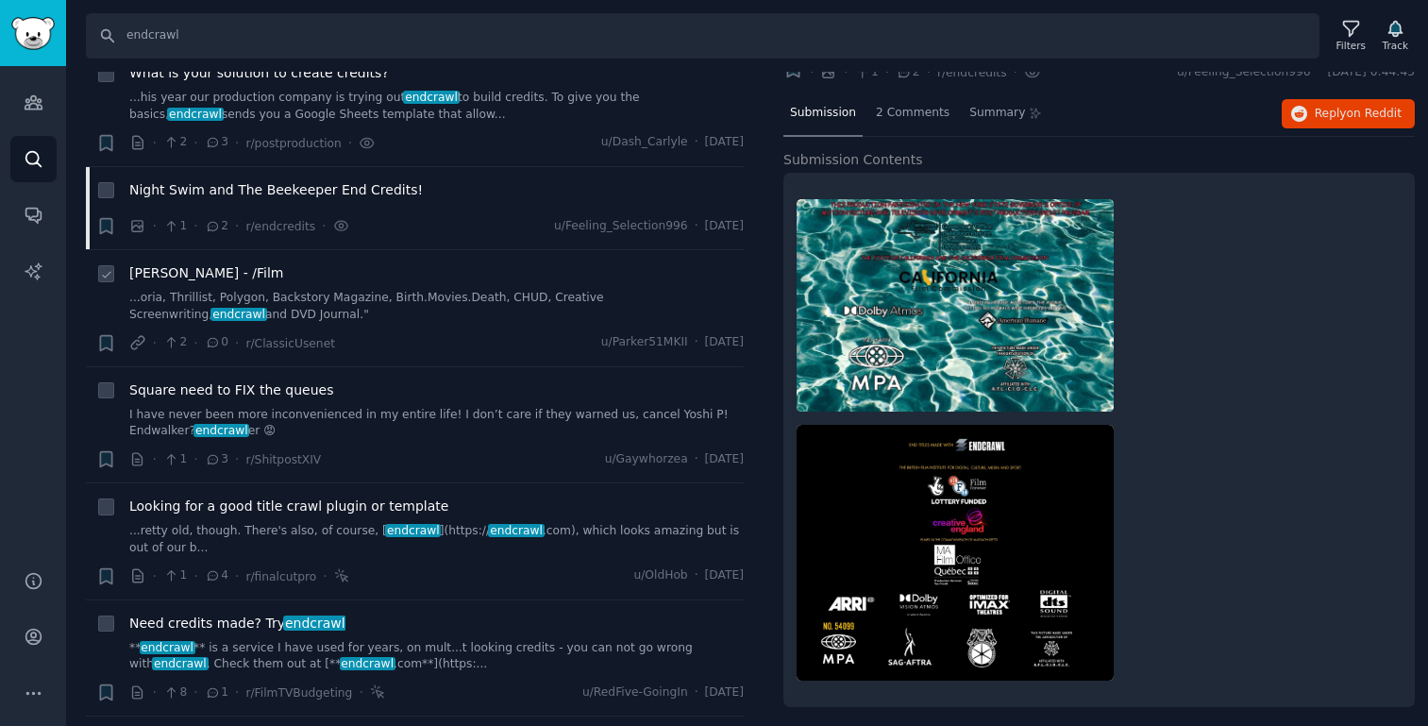
click at [195, 274] on span "Jeremy Smith - /Film" at bounding box center [206, 273] width 154 height 20
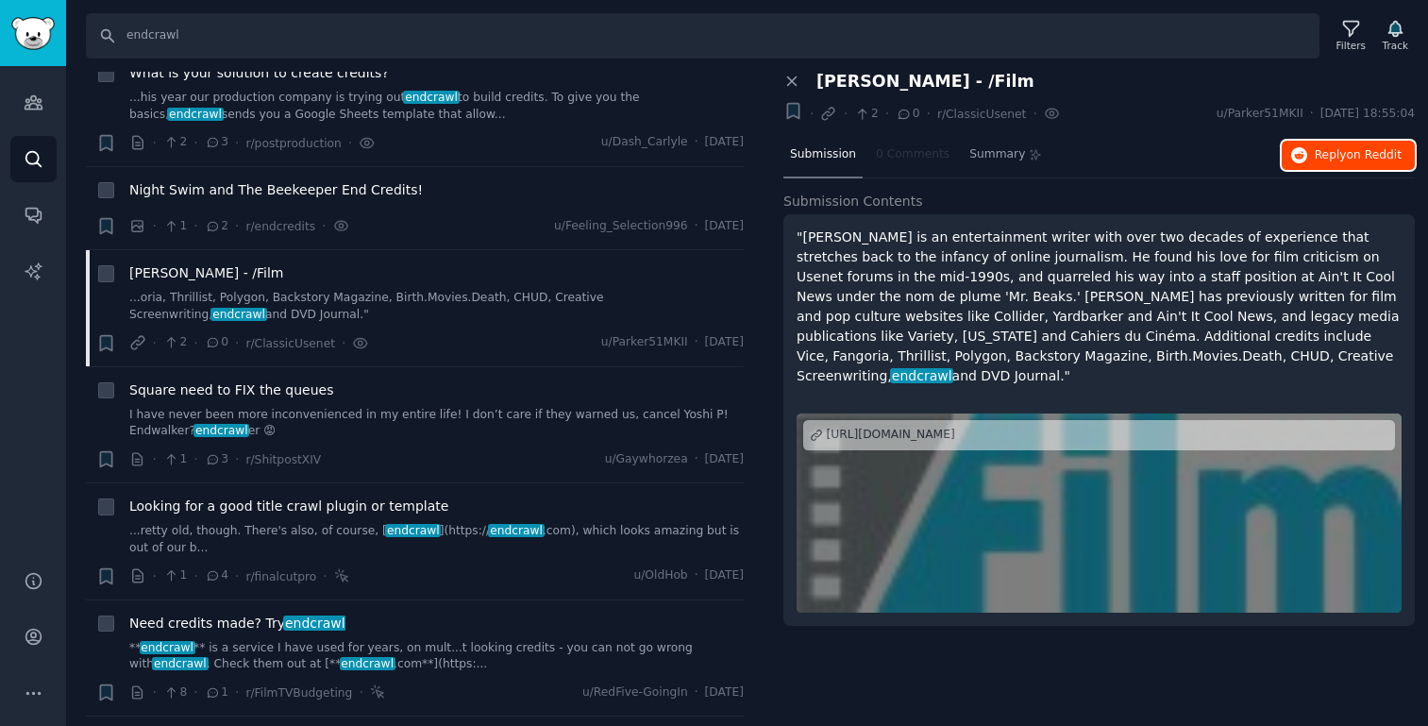
click at [1341, 147] on span "Reply on Reddit" at bounding box center [1358, 155] width 87 height 17
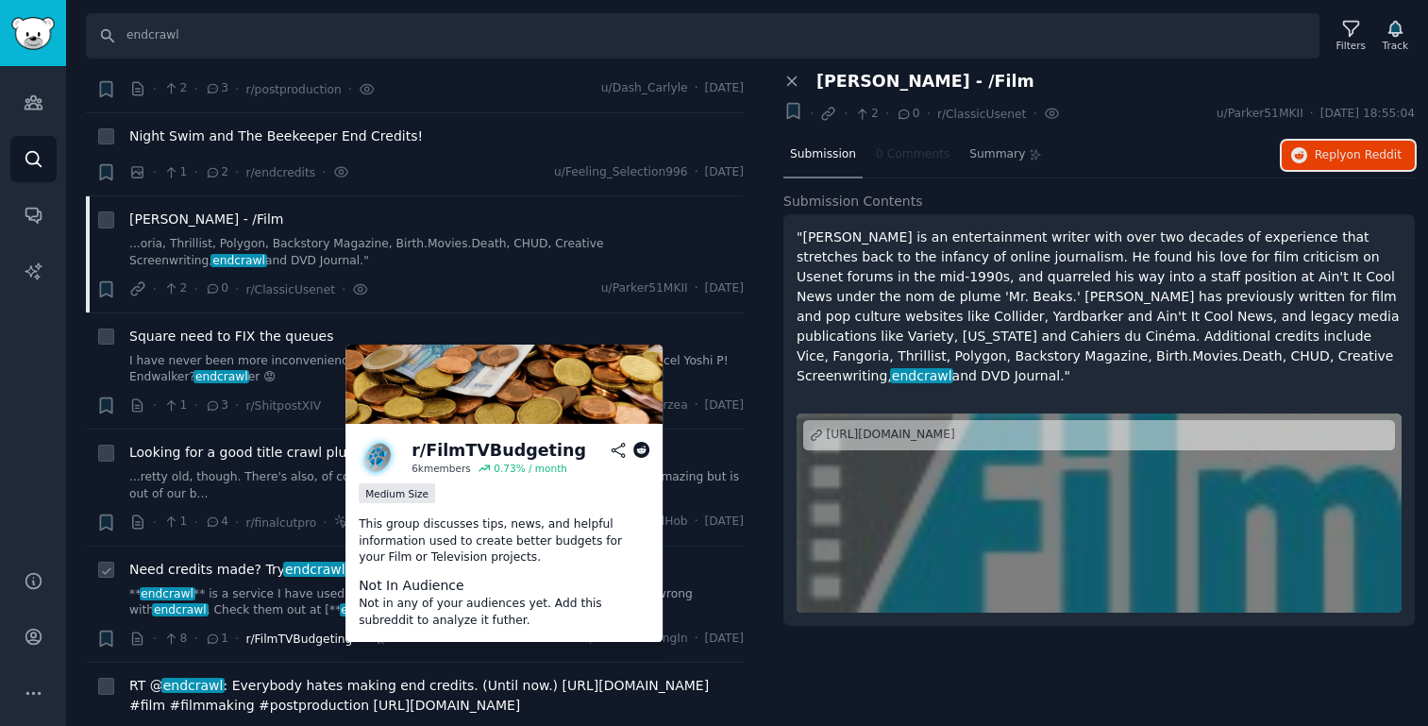
scroll to position [634, 0]
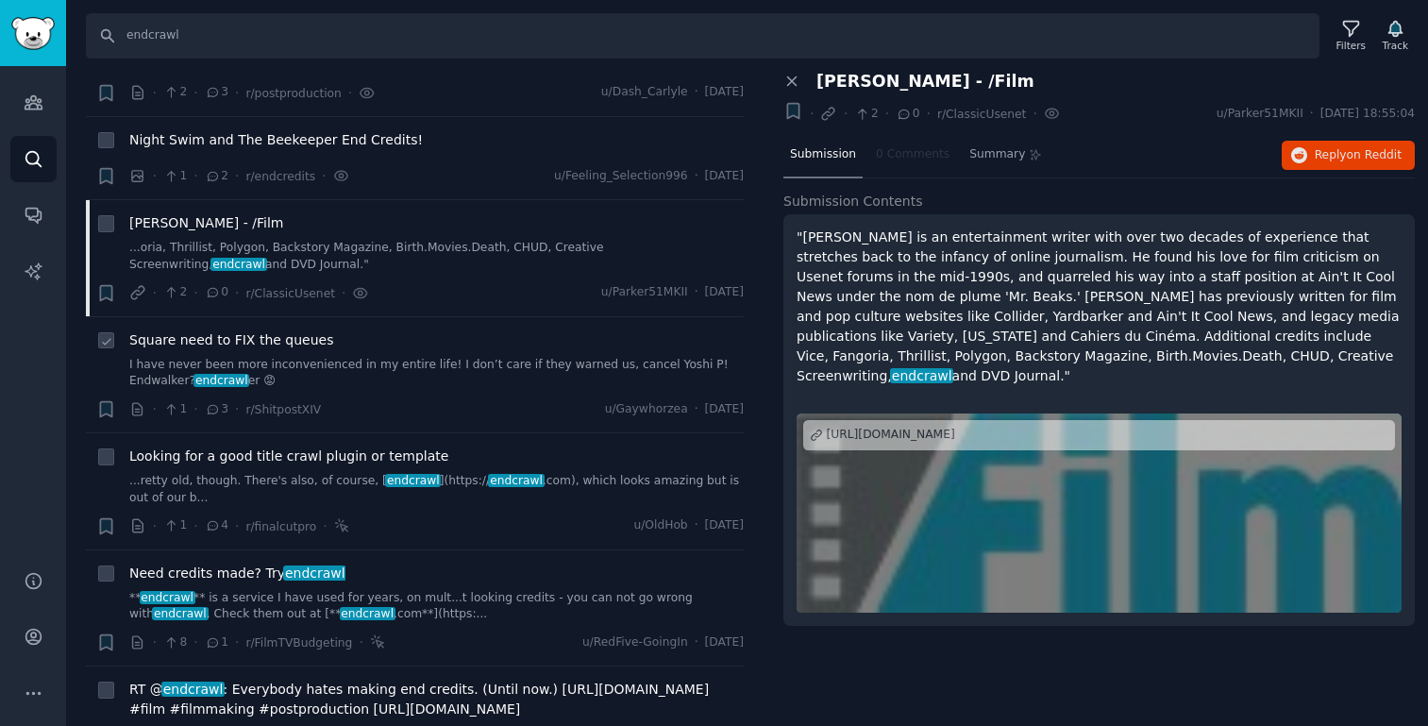
click at [247, 339] on span "Square need to FIX the queues" at bounding box center [231, 340] width 204 height 20
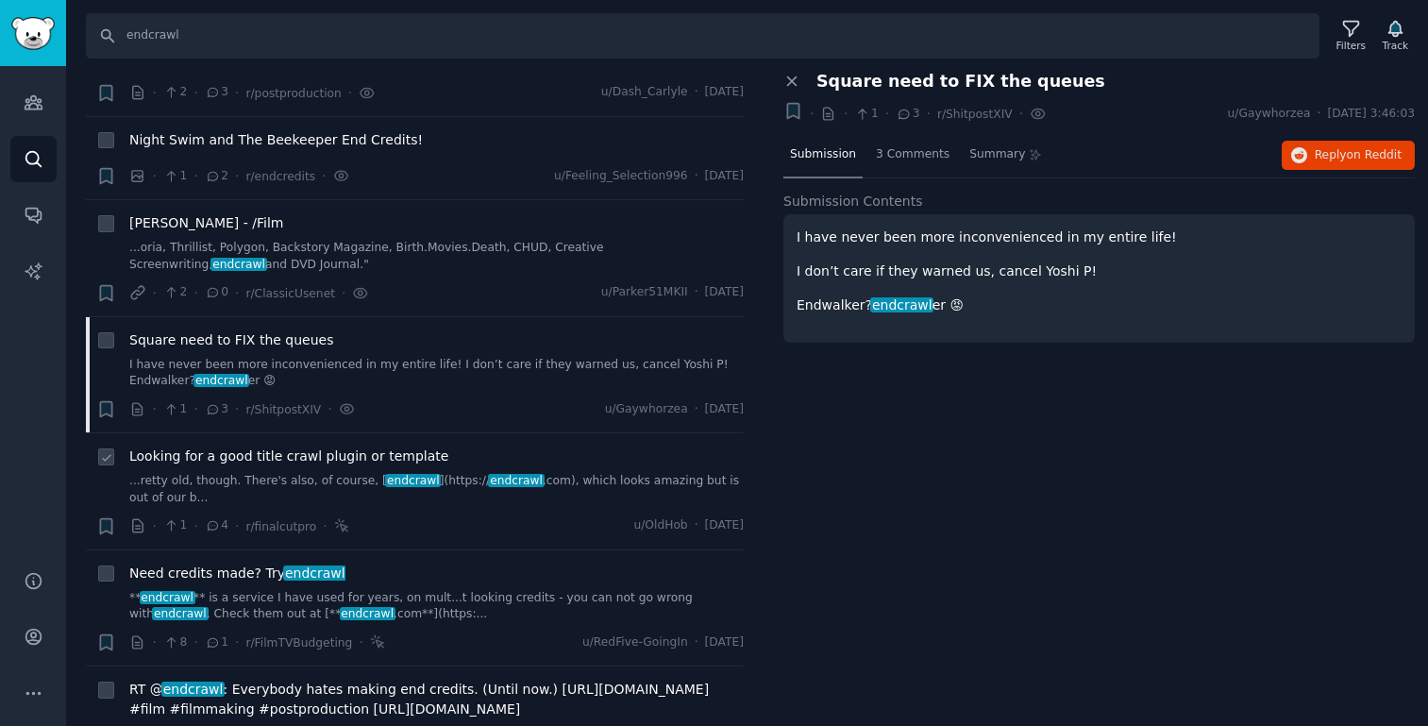
click at [234, 454] on span "Looking for a good title crawl plugin or template" at bounding box center [288, 456] width 319 height 20
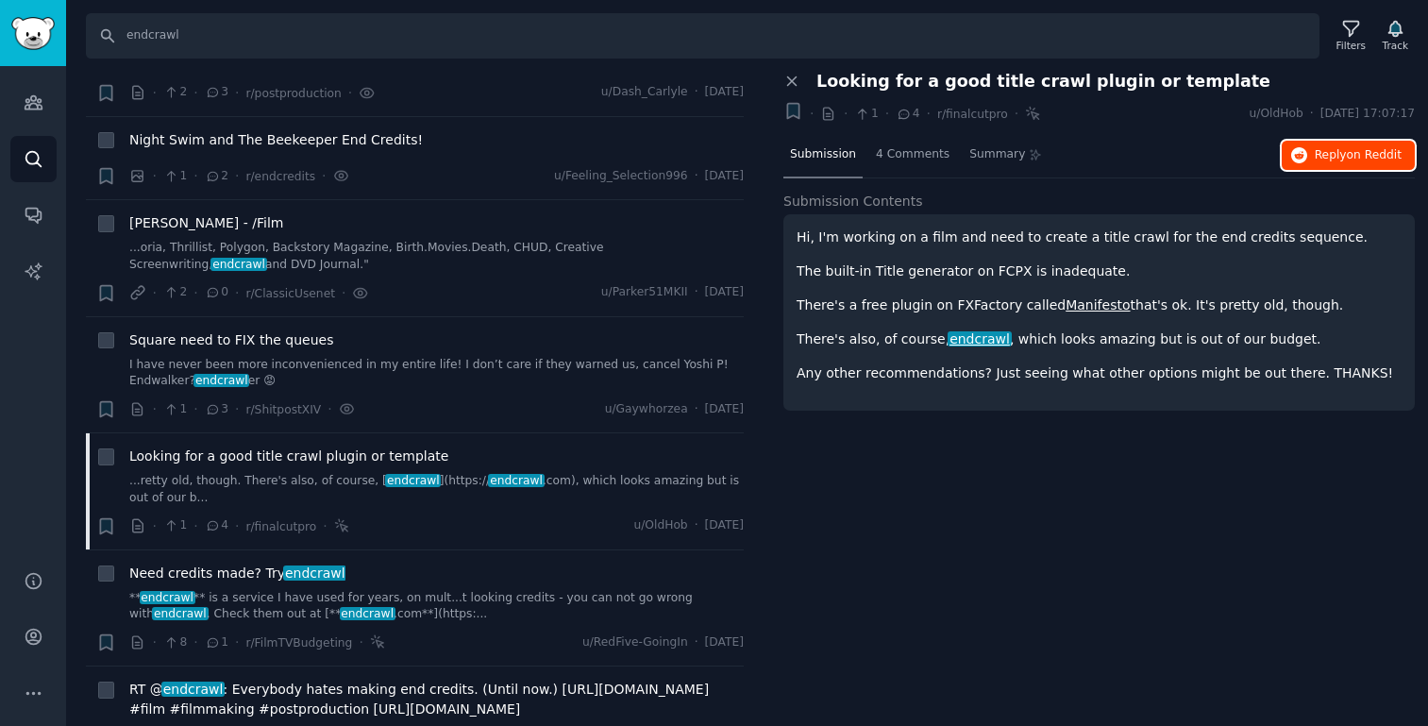
click at [1307, 149] on button "Reply on Reddit" at bounding box center [1348, 156] width 133 height 30
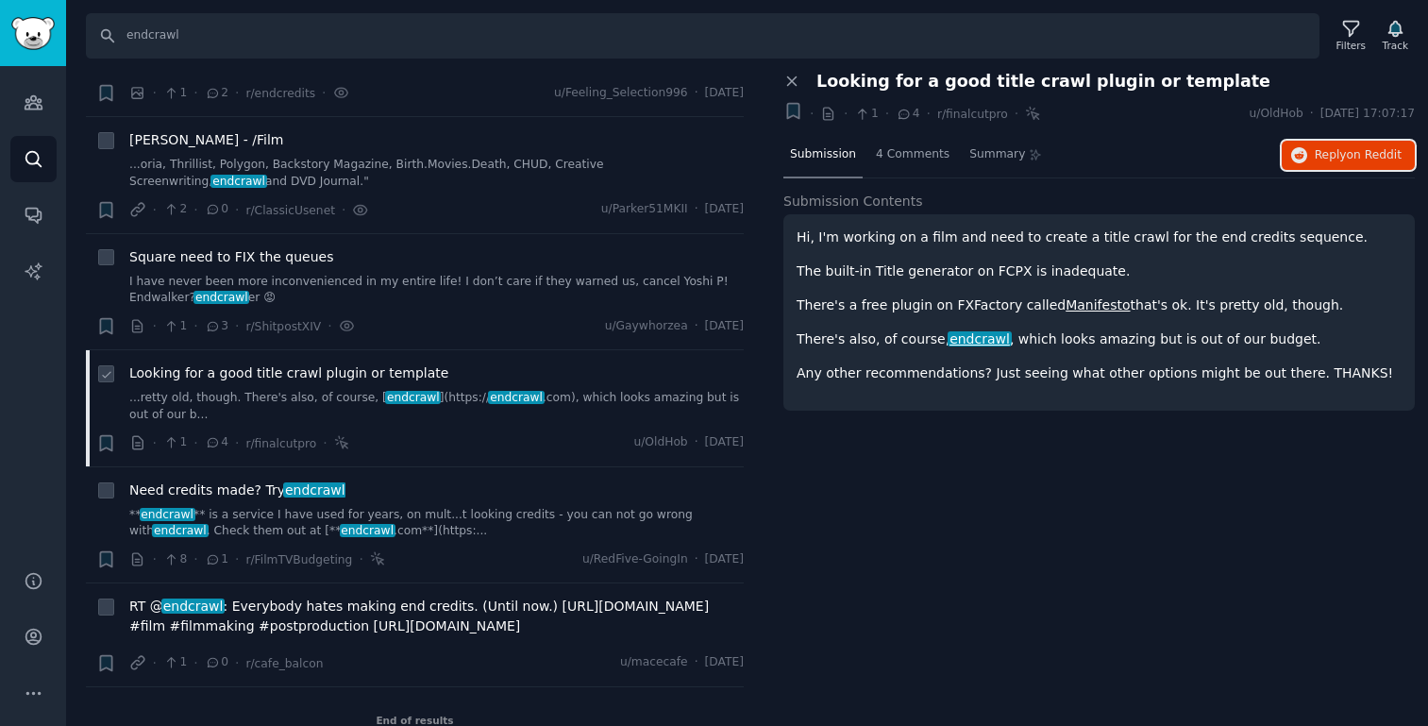
scroll to position [744, 0]
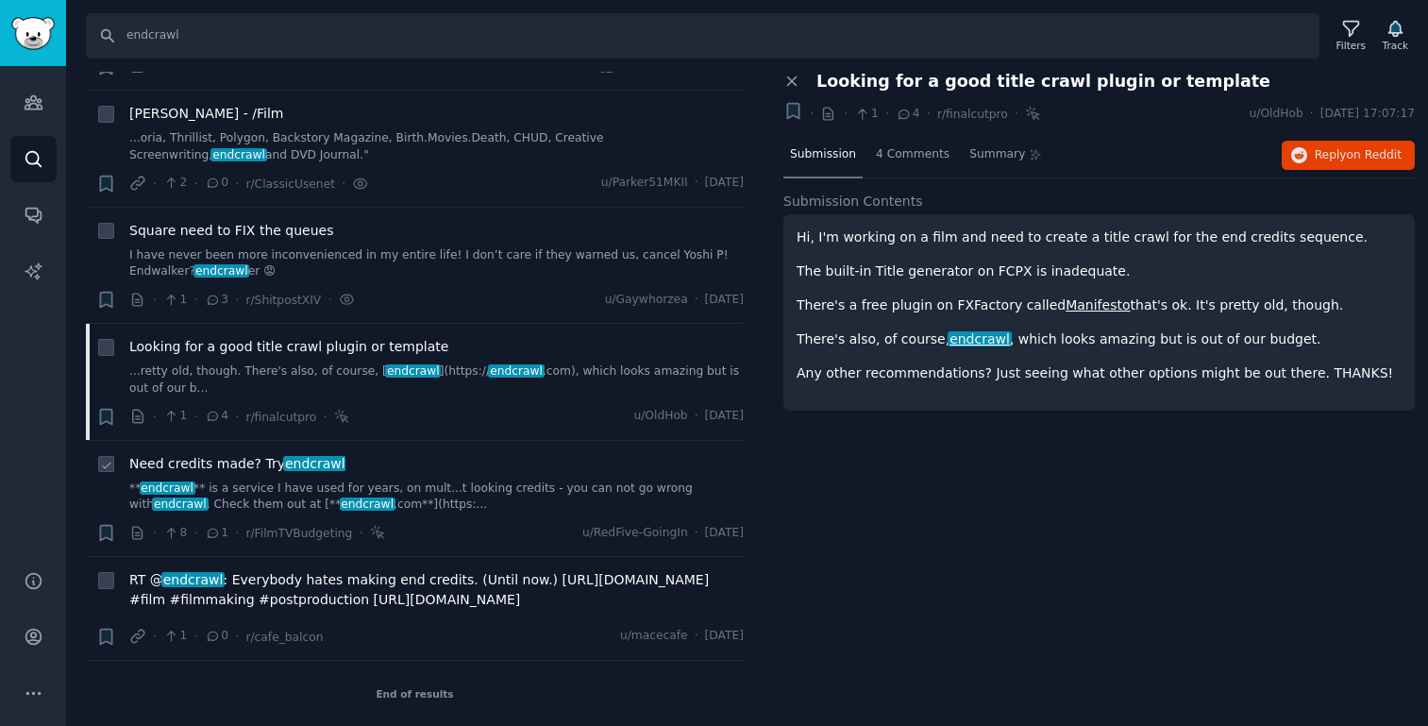
click at [213, 463] on span "Need credits made? Try endcrawl" at bounding box center [237, 464] width 216 height 20
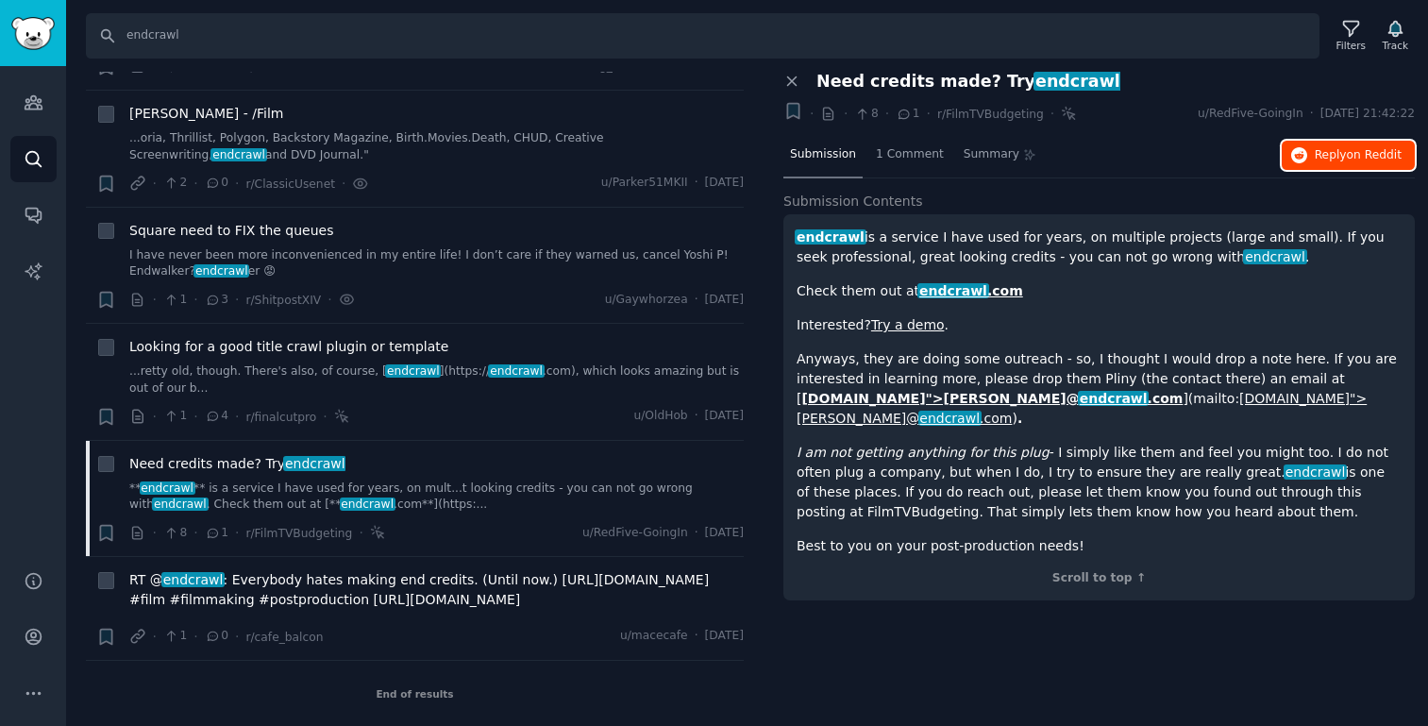
click at [1354, 145] on button "Reply on Reddit" at bounding box center [1348, 156] width 133 height 30
click at [347, 579] on span "RT @ endcrawl : Everybody hates making end credits. (Until now.) http://t.co/wV…" at bounding box center [436, 590] width 614 height 40
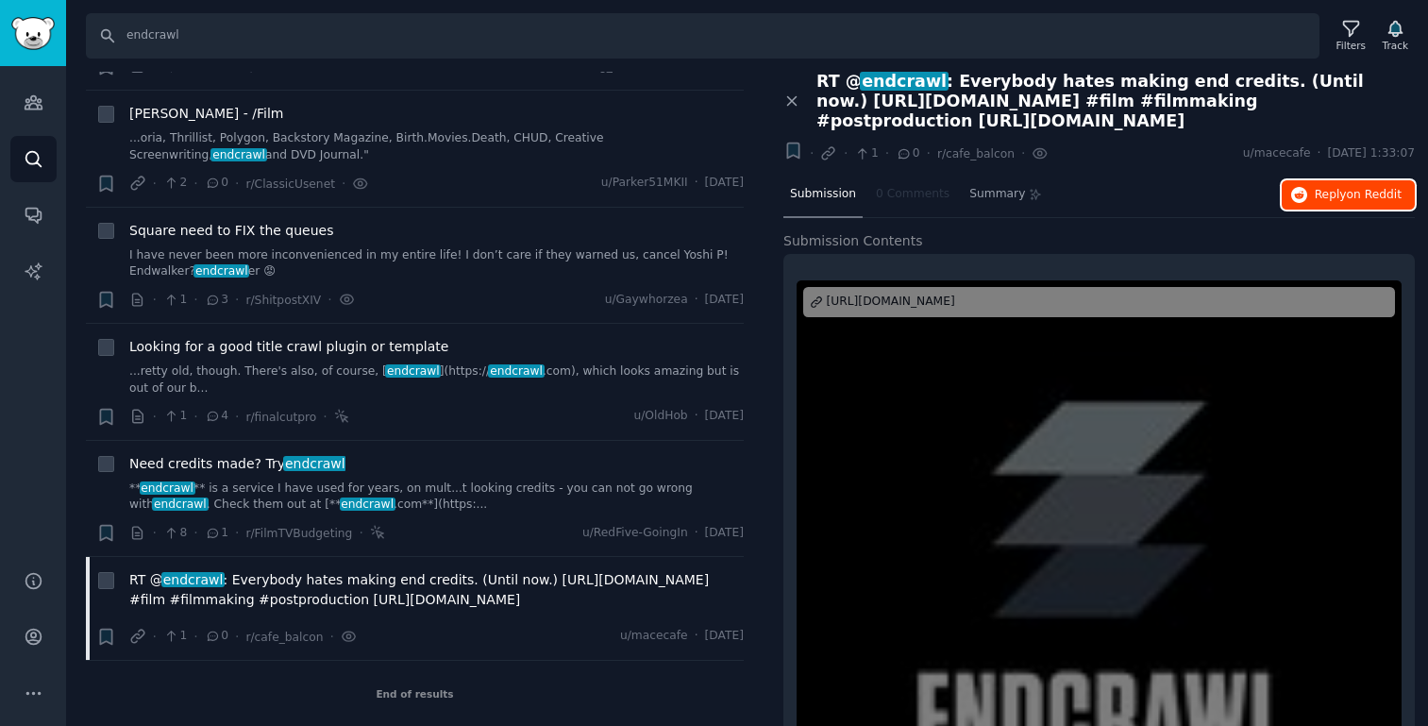
click at [1334, 201] on span "Reply on Reddit" at bounding box center [1358, 195] width 87 height 17
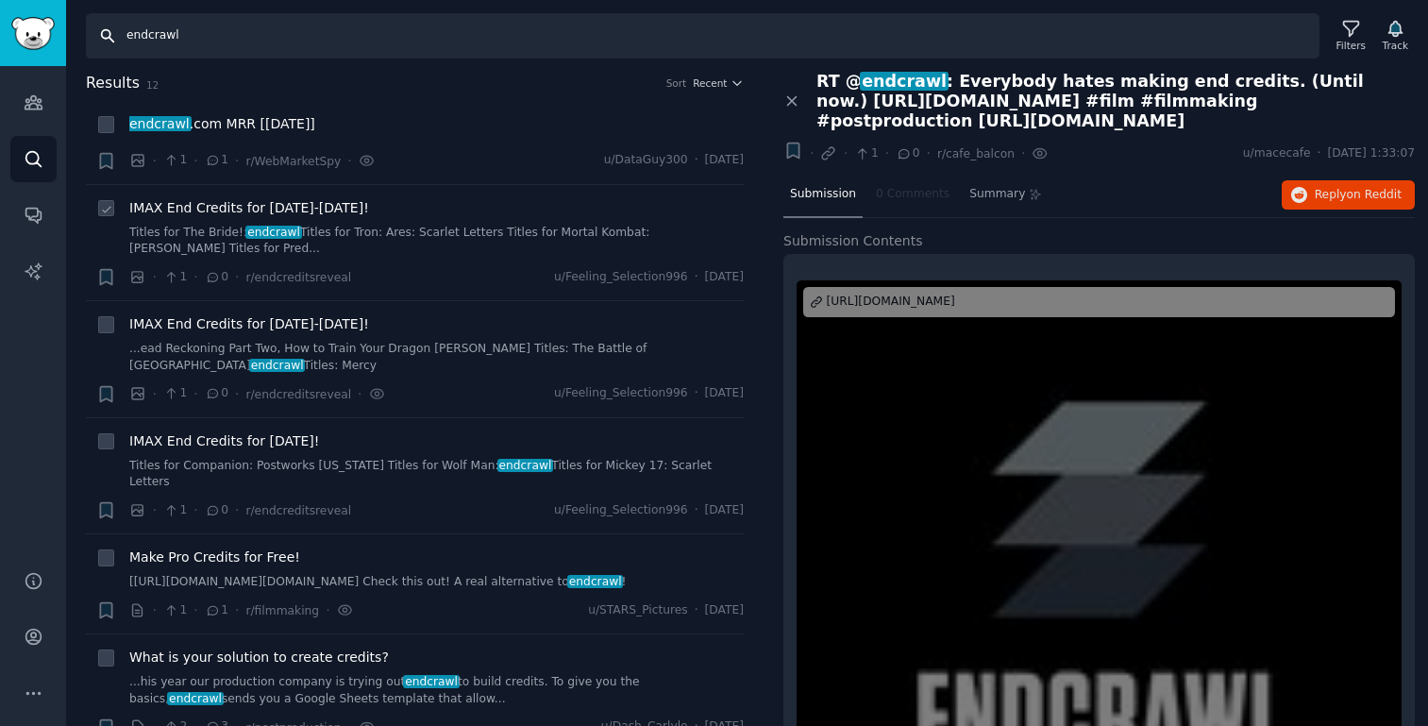
click at [292, 42] on input "endcrawl" at bounding box center [703, 35] width 1234 height 45
paste input "scrollx.io/"
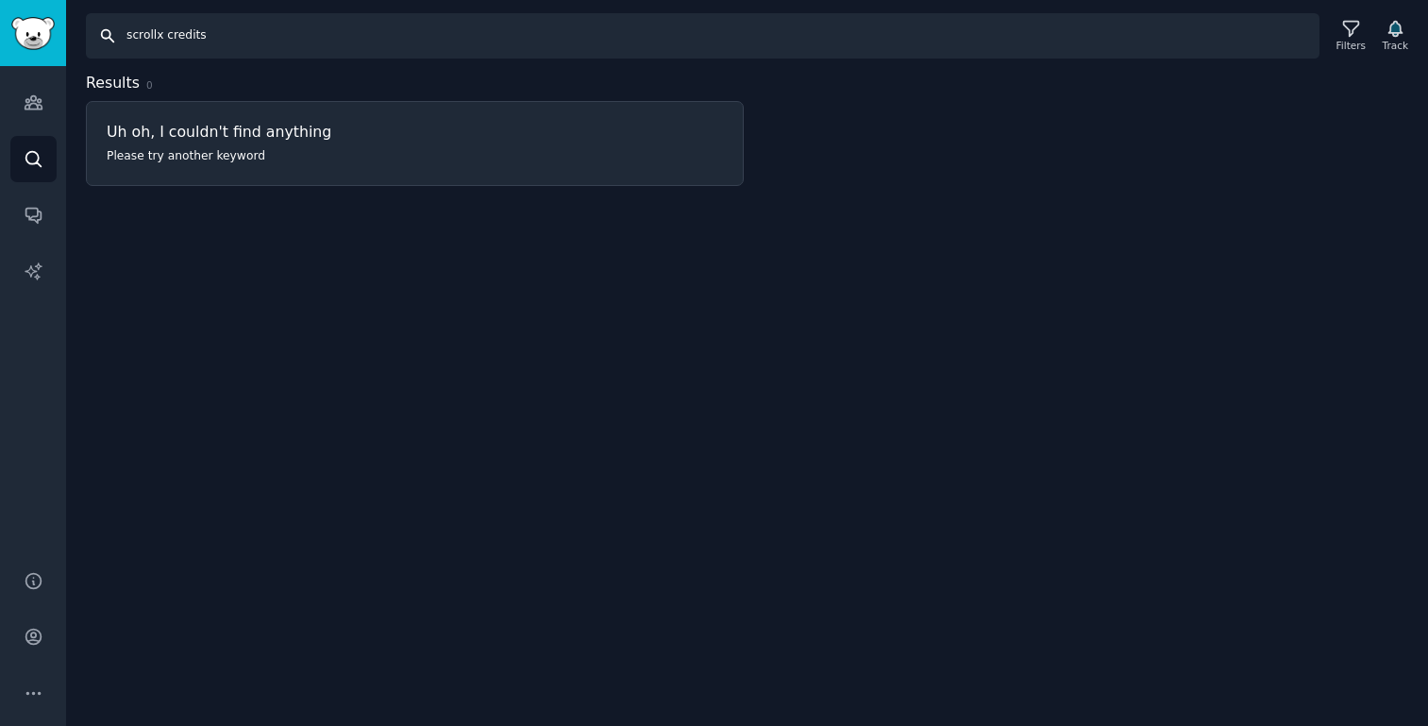
click at [146, 27] on input "scrollx credits" at bounding box center [703, 35] width 1234 height 45
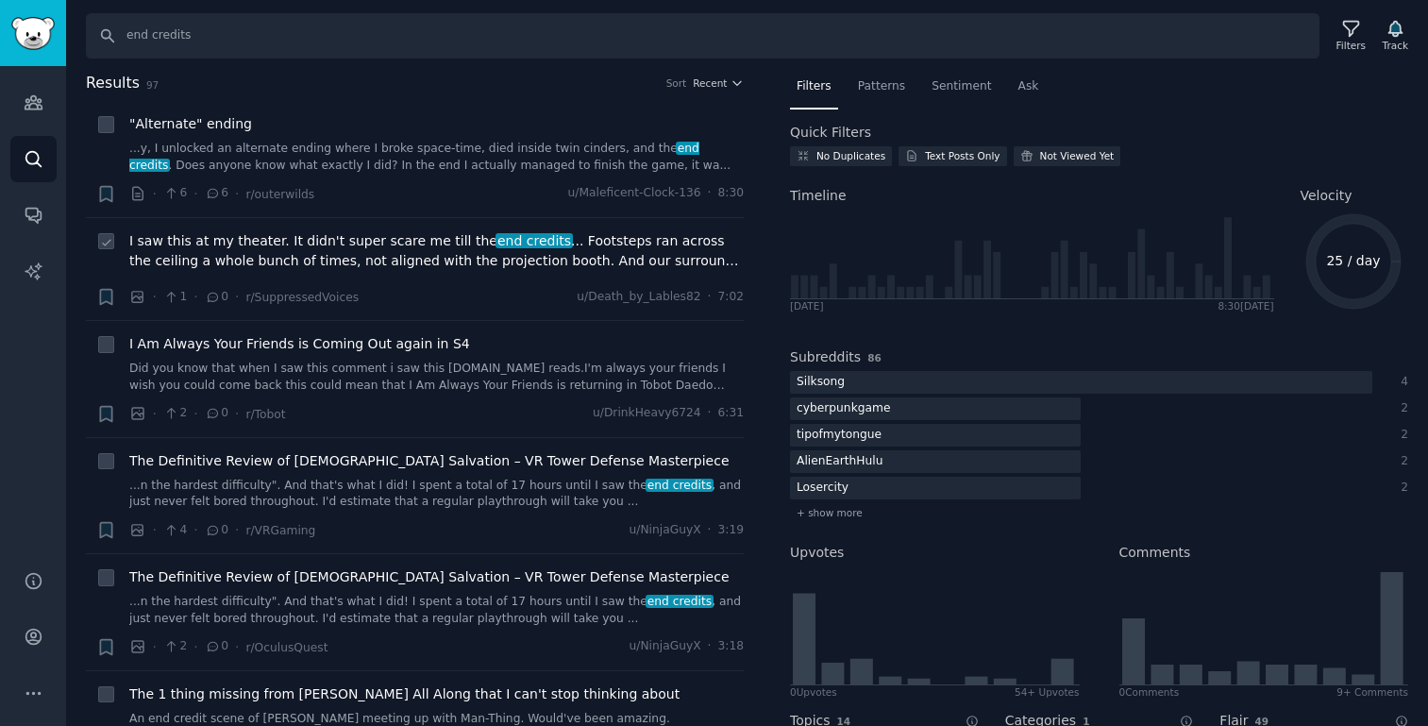
click at [246, 243] on span "I saw this at my theater. It didn't super scare me till the end credits ... Foo…" at bounding box center [436, 251] width 614 height 40
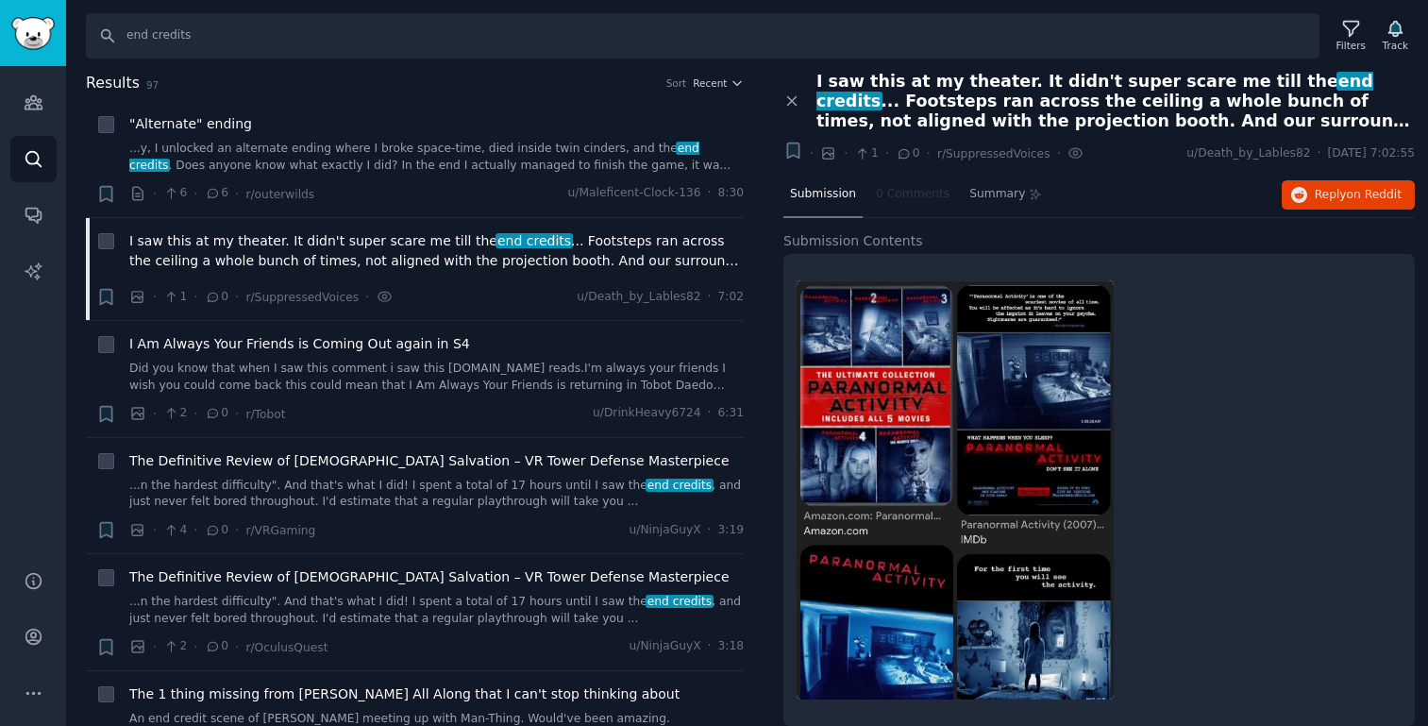
click at [1122, 78] on span "I saw this at my theater. It didn't super scare me till the end credits ... Foo…" at bounding box center [1115, 101] width 598 height 59
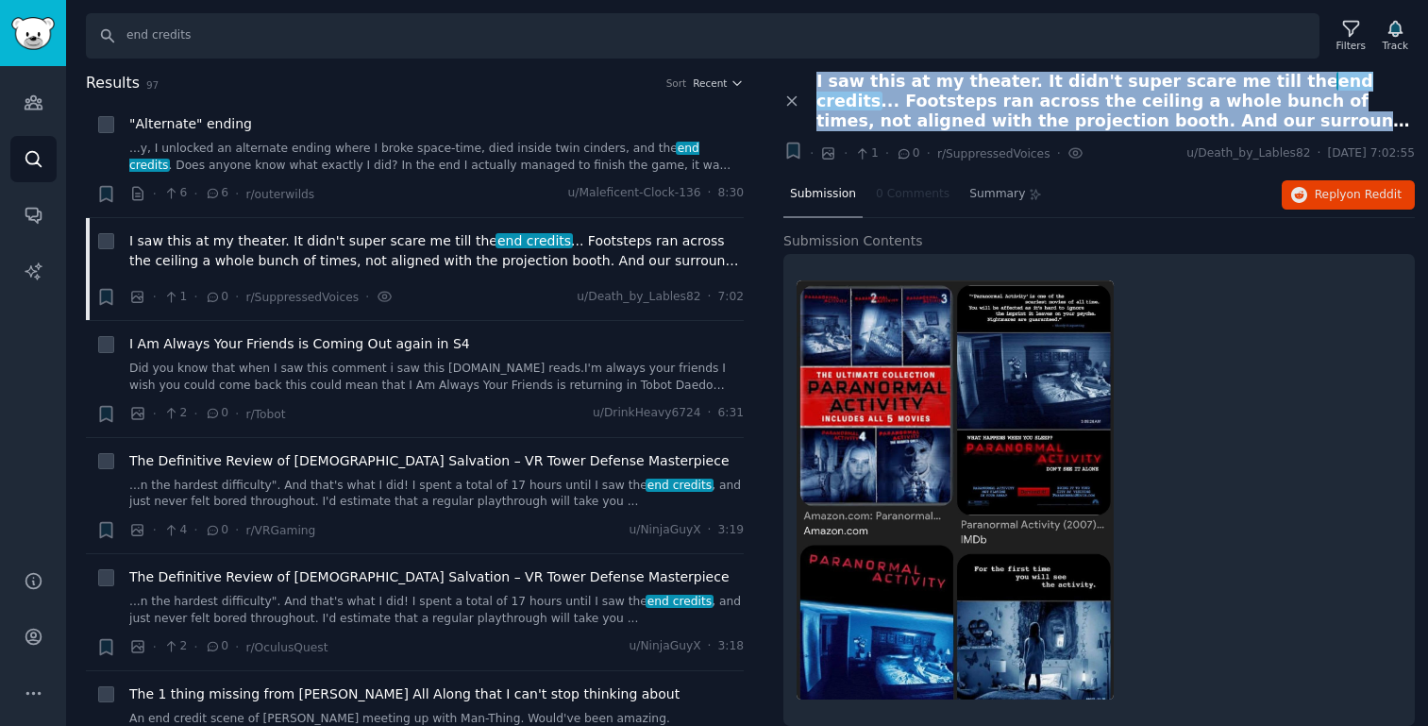
click at [1122, 78] on span "I saw this at my theater. It didn't super scare me till the end credits ... Foo…" at bounding box center [1115, 101] width 598 height 59
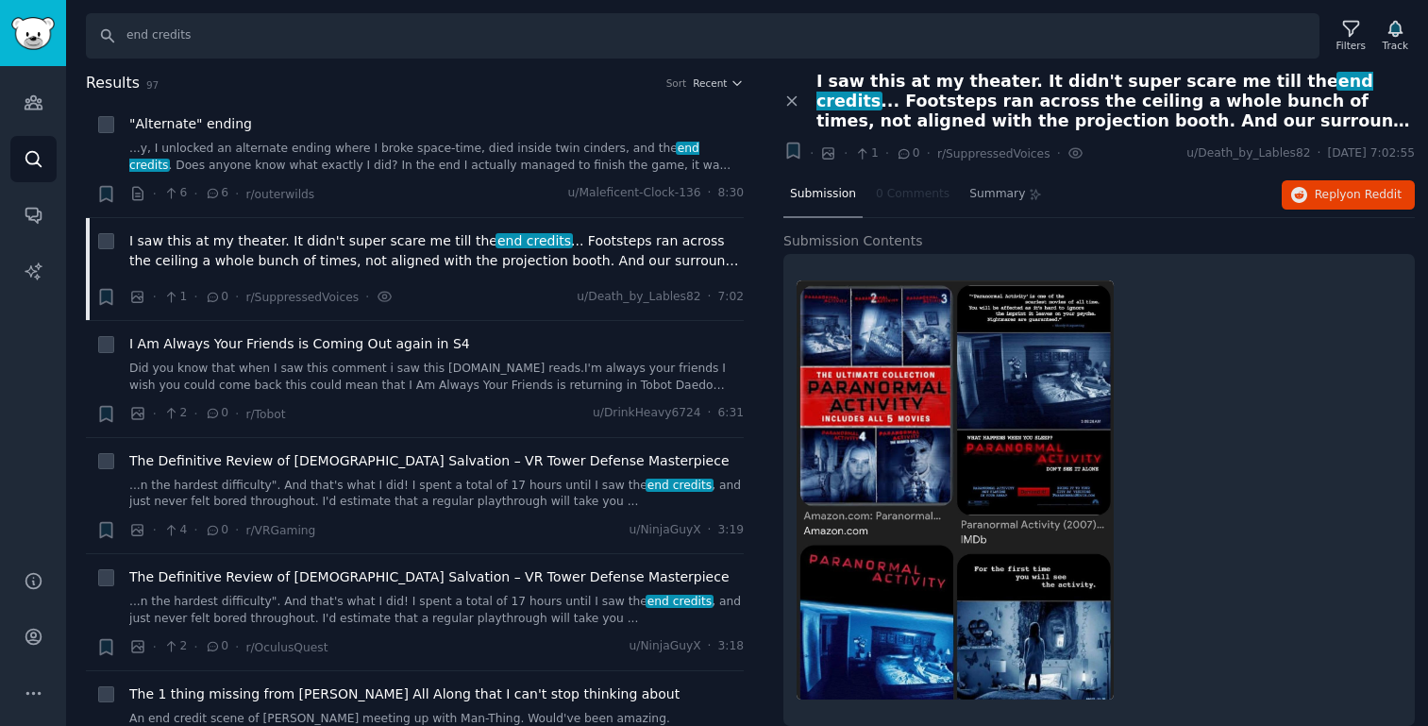
click at [1105, 86] on span "I saw this at my theater. It didn't super scare me till the end credits ... Foo…" at bounding box center [1115, 101] width 598 height 59
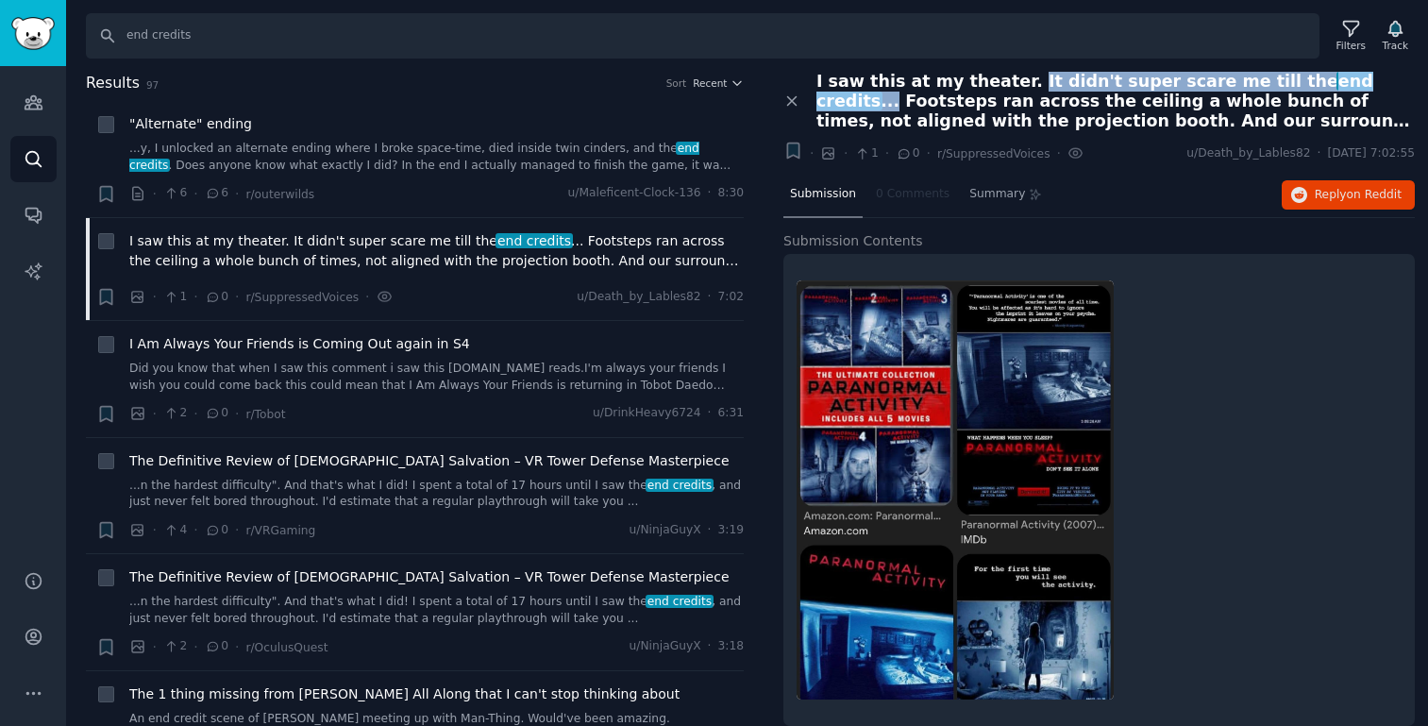
drag, startPoint x: 1005, startPoint y: 82, endPoint x: 1356, endPoint y: 78, distance: 351.1
click at [1356, 78] on span "I saw this at my theater. It didn't super scare me till the end credits ... Foo…" at bounding box center [1115, 101] width 598 height 59
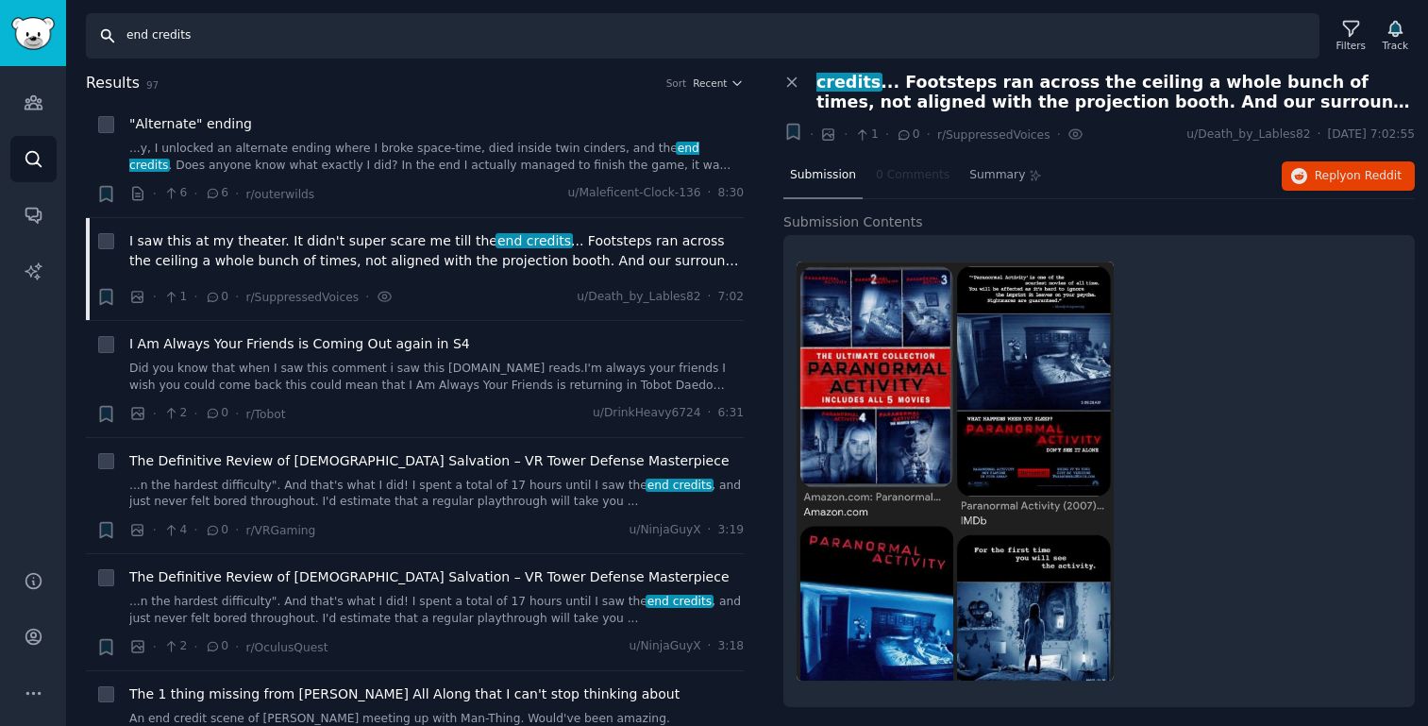
click at [261, 35] on input "end credits" at bounding box center [703, 35] width 1234 height 45
type input "end credits tool"
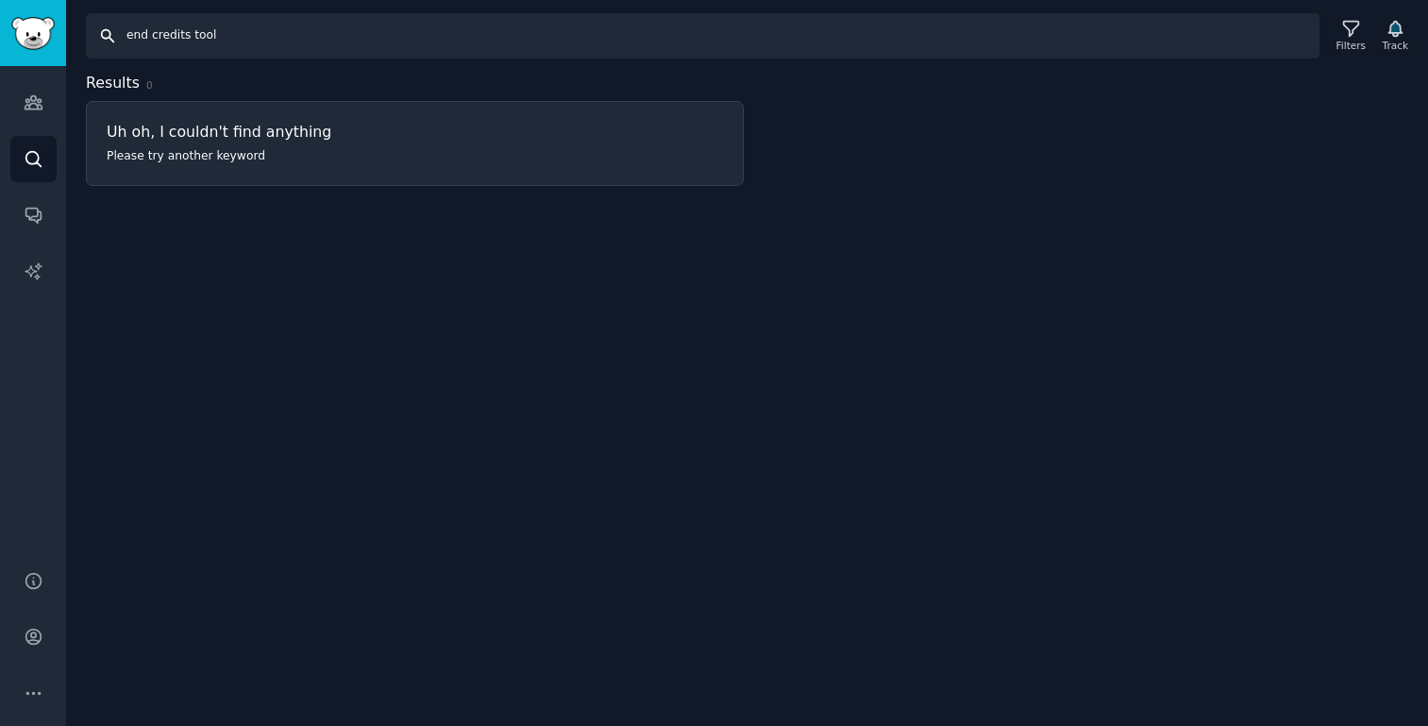
click at [182, 38] on input "end credits tool" at bounding box center [703, 35] width 1234 height 45
